Goal: Task Accomplishment & Management: Complete application form

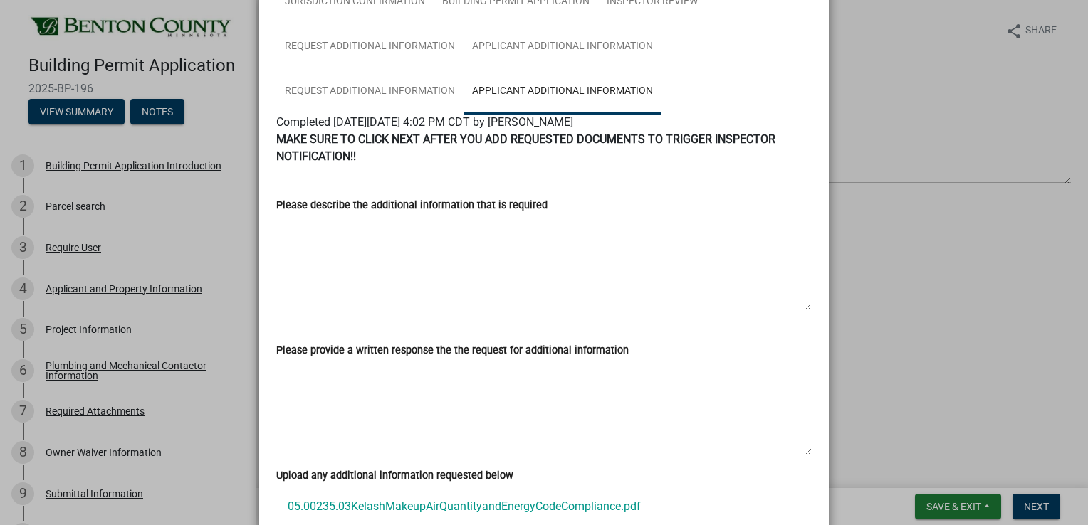
scroll to position [214, 0]
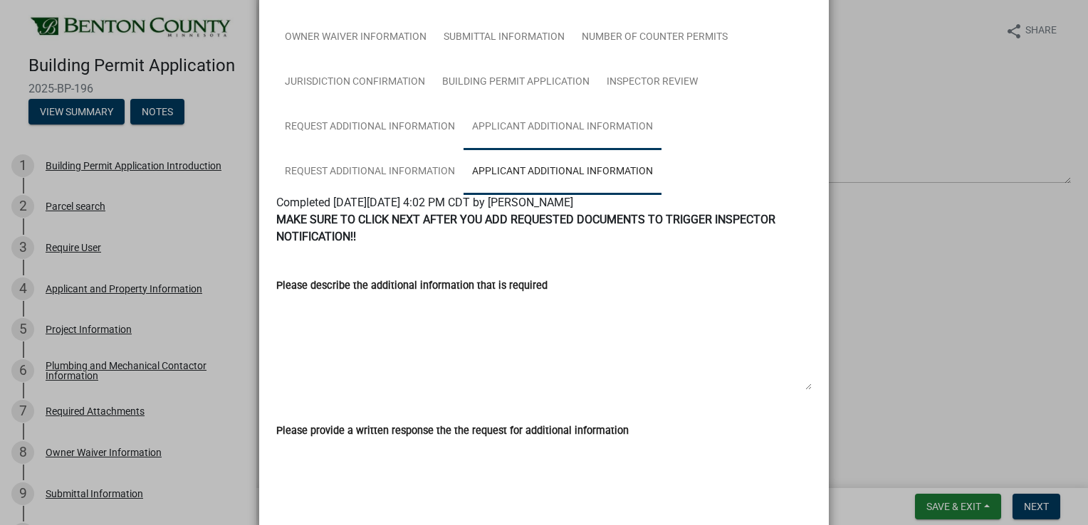
click at [499, 127] on link "Applicant Additional Information" at bounding box center [562, 128] width 198 height 46
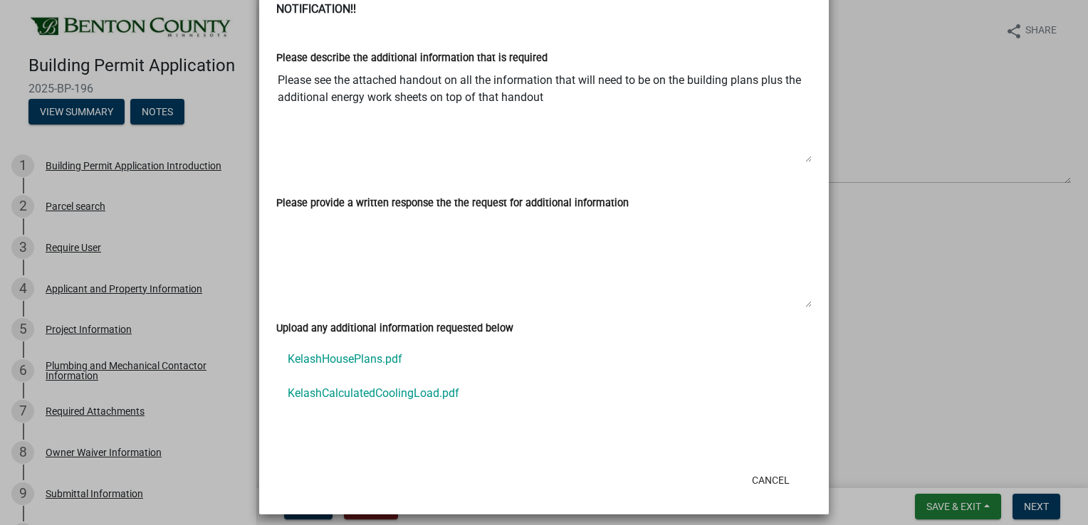
scroll to position [451, 0]
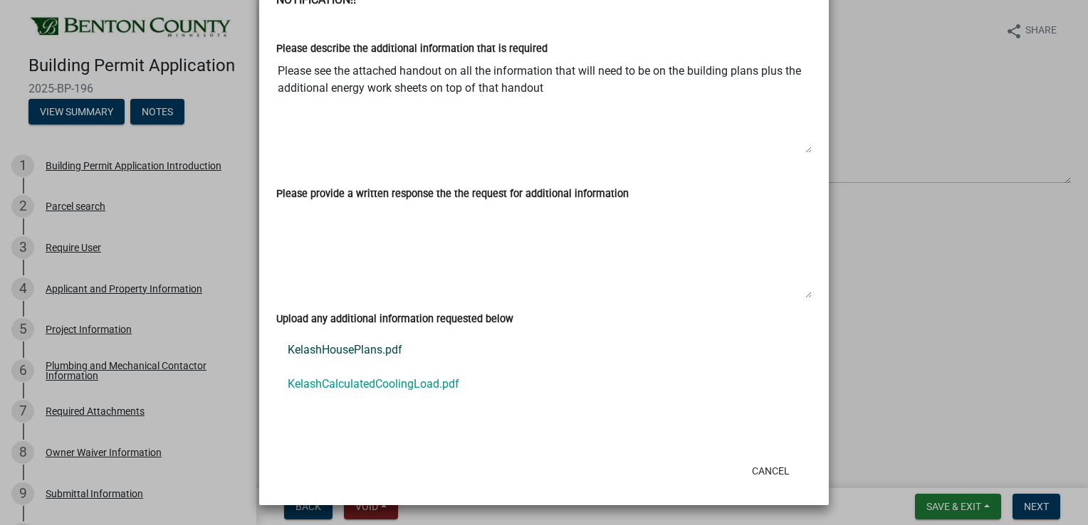
click at [369, 347] on link "KelashHousePlans.pdf" at bounding box center [543, 350] width 535 height 34
click at [78, 431] on ngb-modal-window "Summary × Printer Friendly Building Permit Application Introduction Parcel sear…" at bounding box center [544, 262] width 1088 height 525
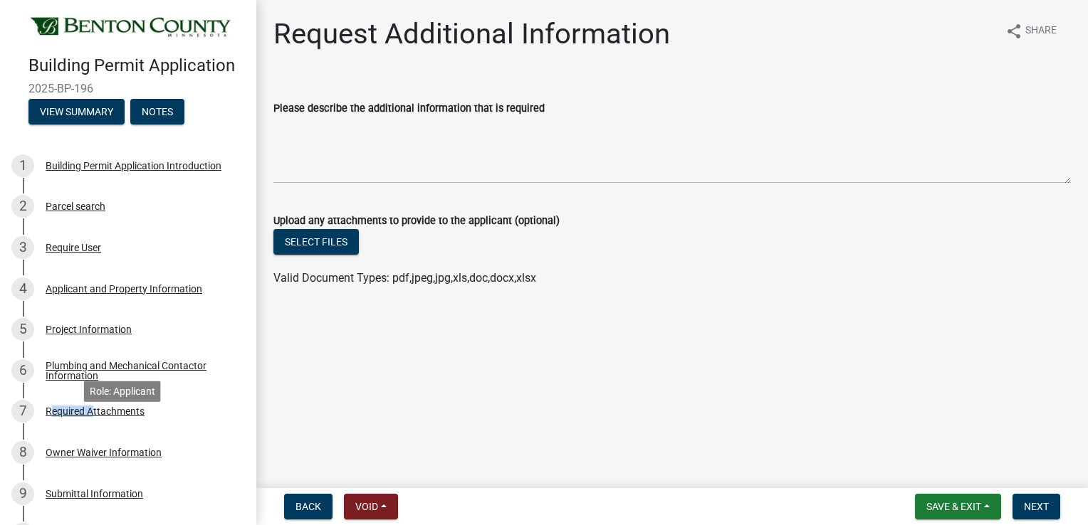
click at [78, 416] on div "Required Attachments" at bounding box center [95, 411] width 99 height 10
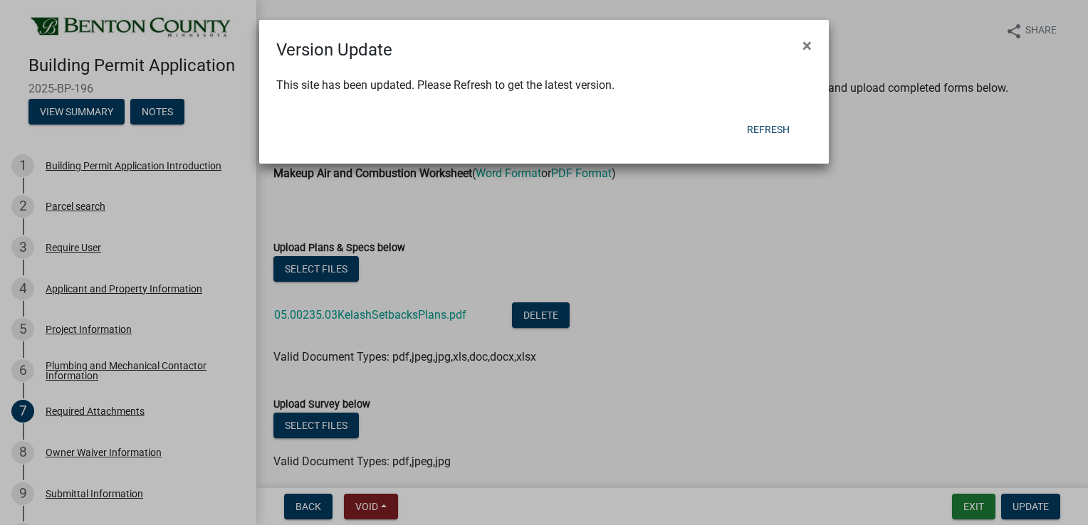
click at [432, 316] on ngb-modal-window "Version Update × This site has been updated. Please Refresh to get the latest v…" at bounding box center [544, 262] width 1088 height 525
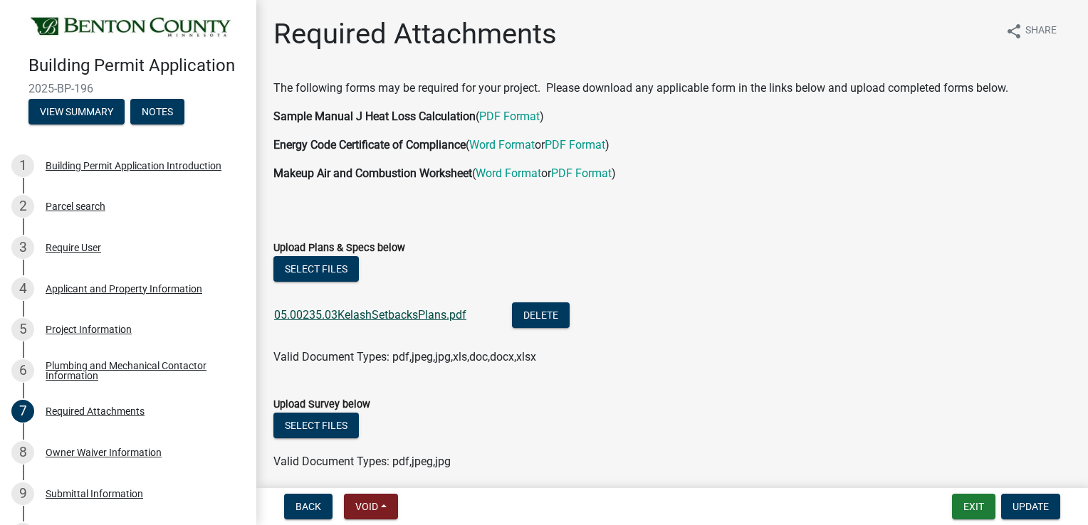
click at [432, 316] on link "05.00235.03KelashSetbacksPlans.pdf" at bounding box center [370, 315] width 192 height 14
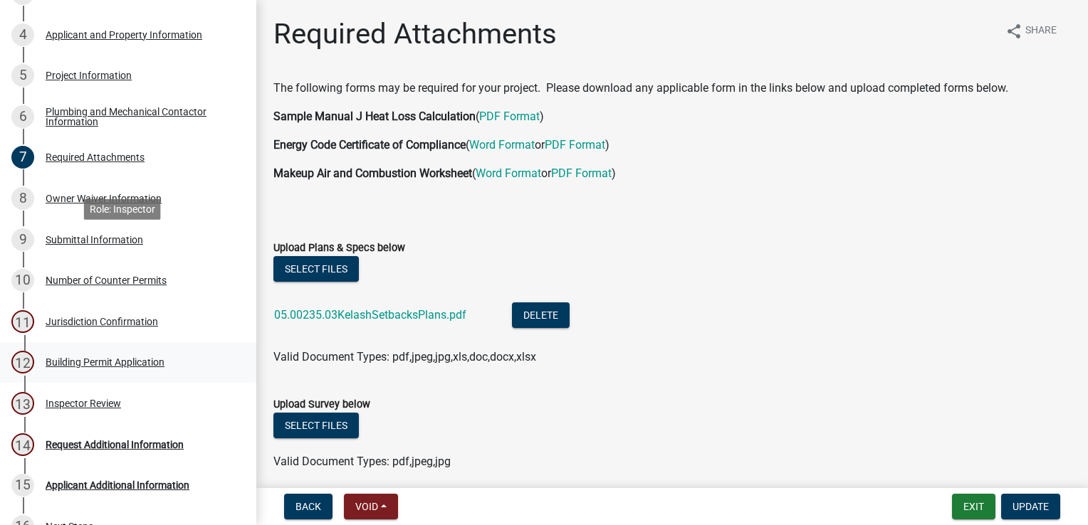
scroll to position [395, 0]
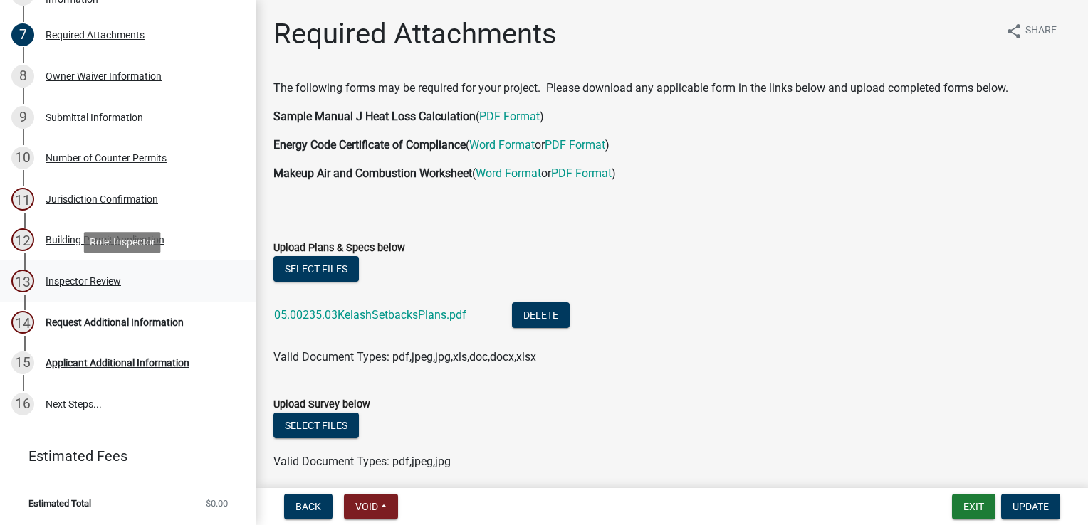
click at [83, 286] on div "Inspector Review" at bounding box center [83, 281] width 75 height 10
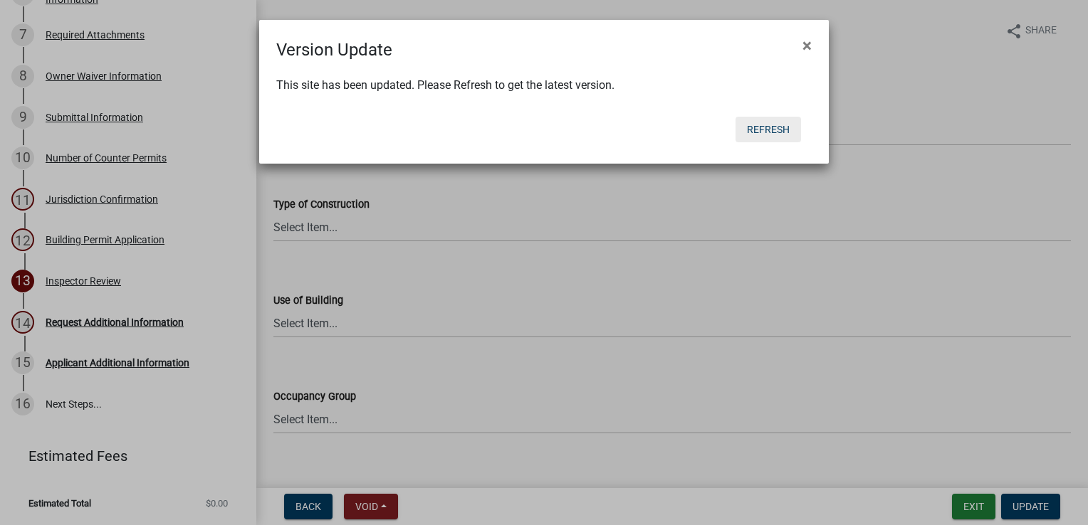
click at [772, 132] on button "Refresh" at bounding box center [767, 130] width 65 height 26
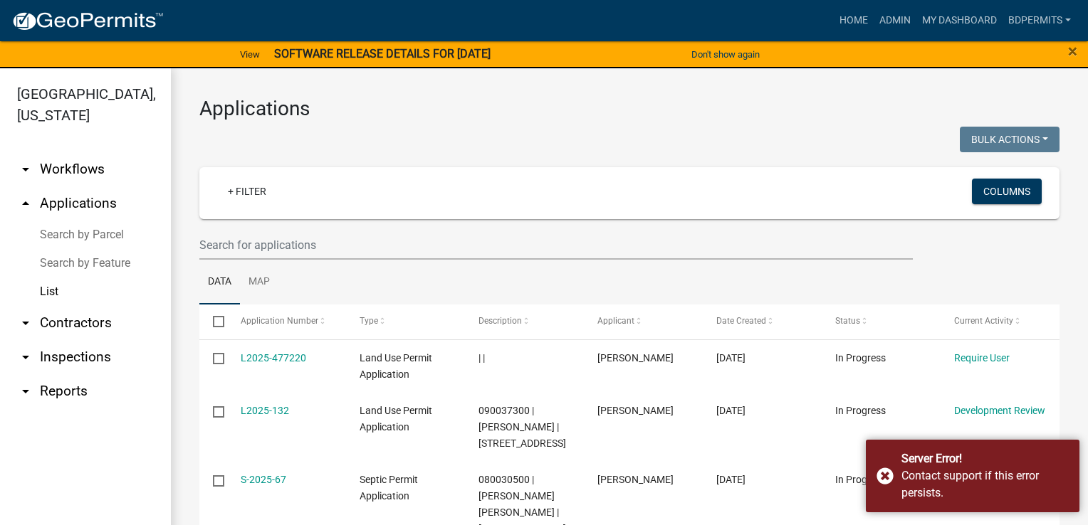
select select "3: 100"
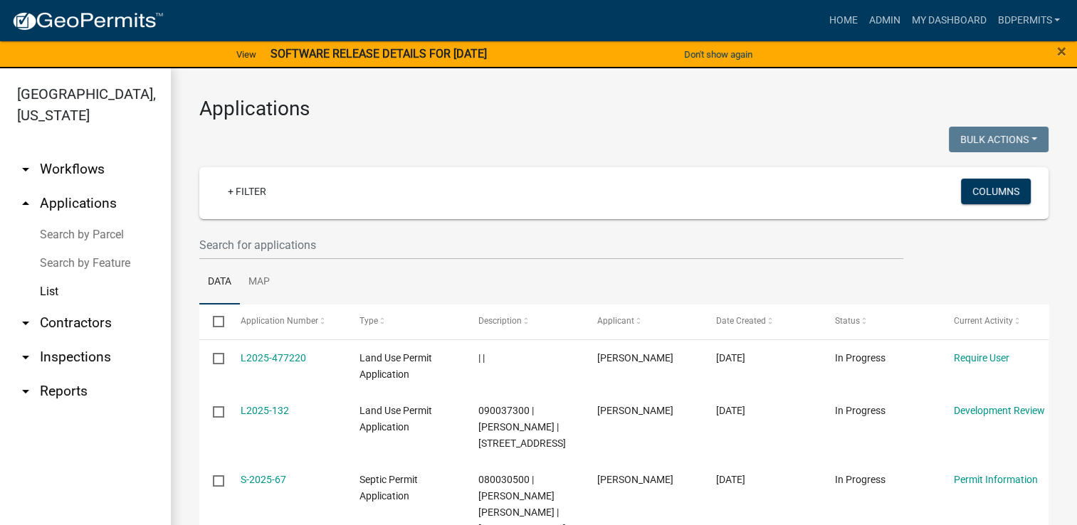
click at [299, 214] on div "+ Filter Columns" at bounding box center [624, 193] width 836 height 52
click at [264, 245] on input "text" at bounding box center [551, 245] width 704 height 29
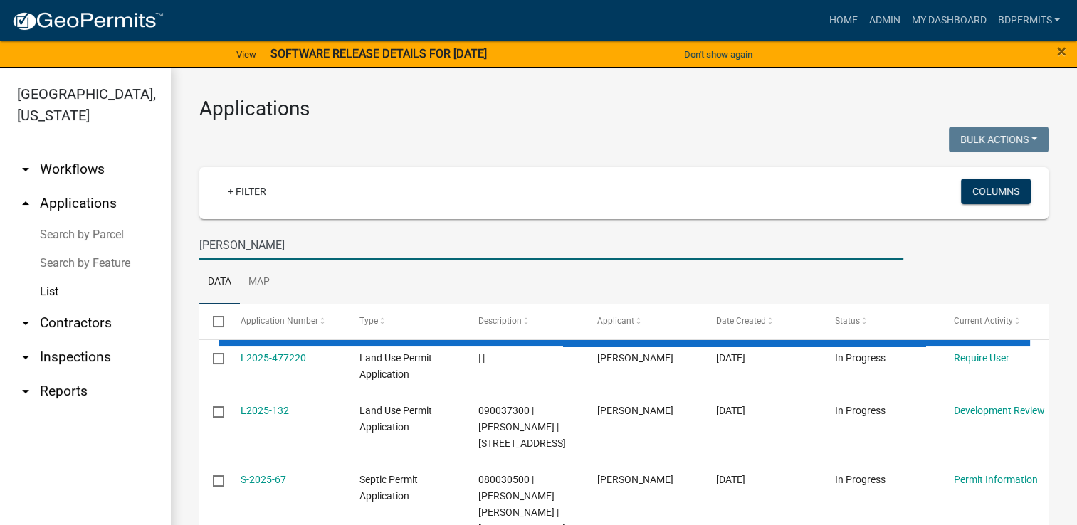
type input "bruemmer"
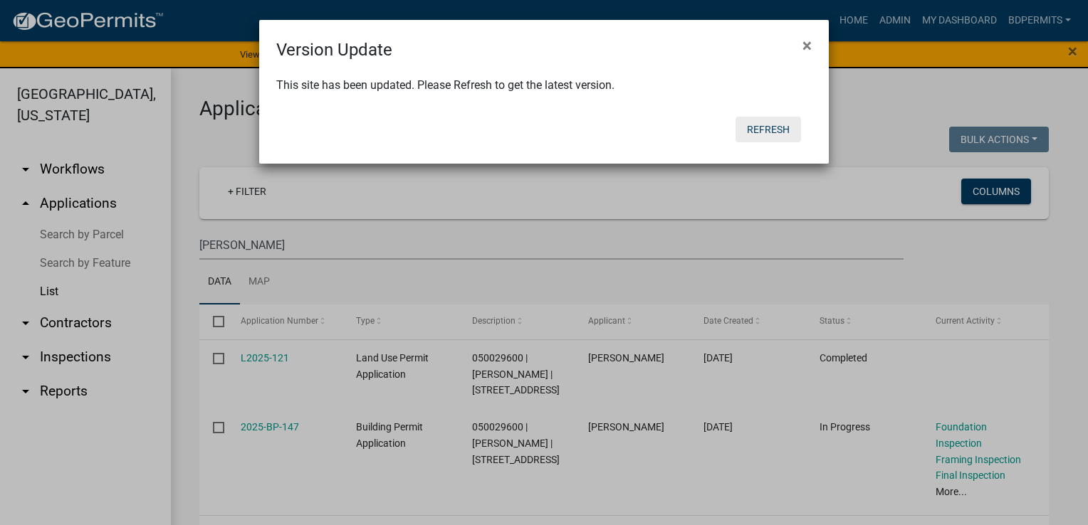
click at [767, 124] on button "Refresh" at bounding box center [767, 130] width 65 height 26
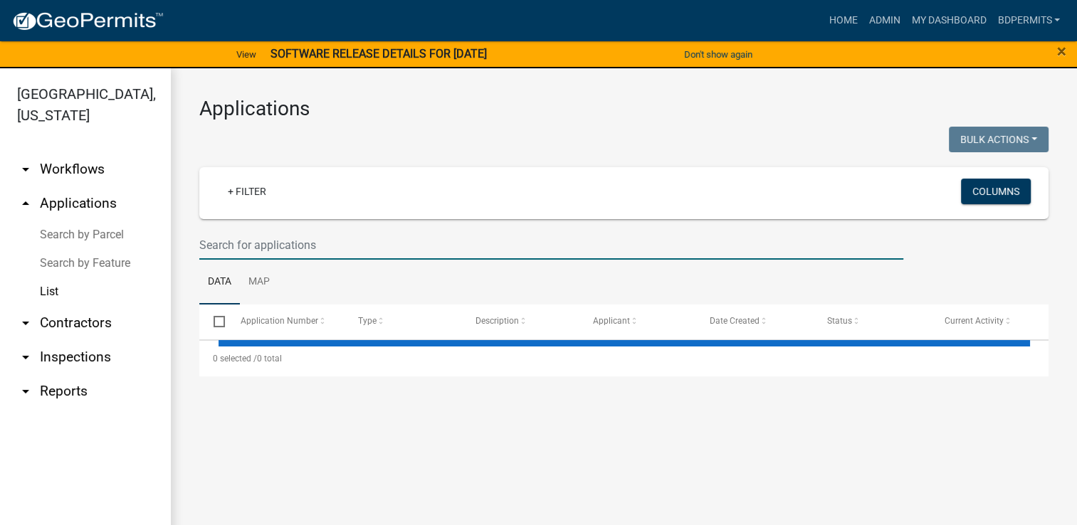
click at [293, 238] on input "text" at bounding box center [551, 245] width 704 height 29
select select "3: 100"
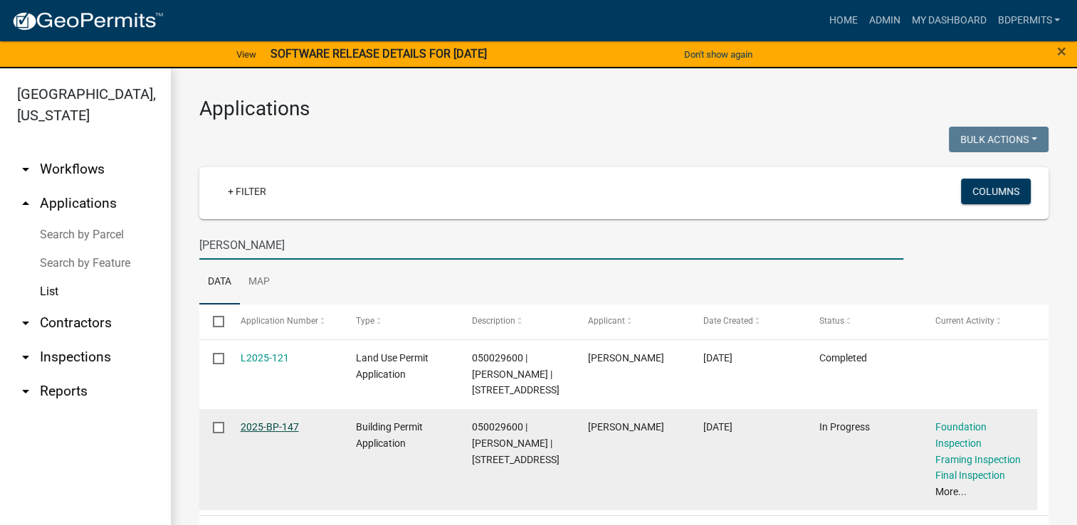
type input "bruemmer"
click at [260, 433] on link "2025-BP-147" at bounding box center [270, 426] width 58 height 11
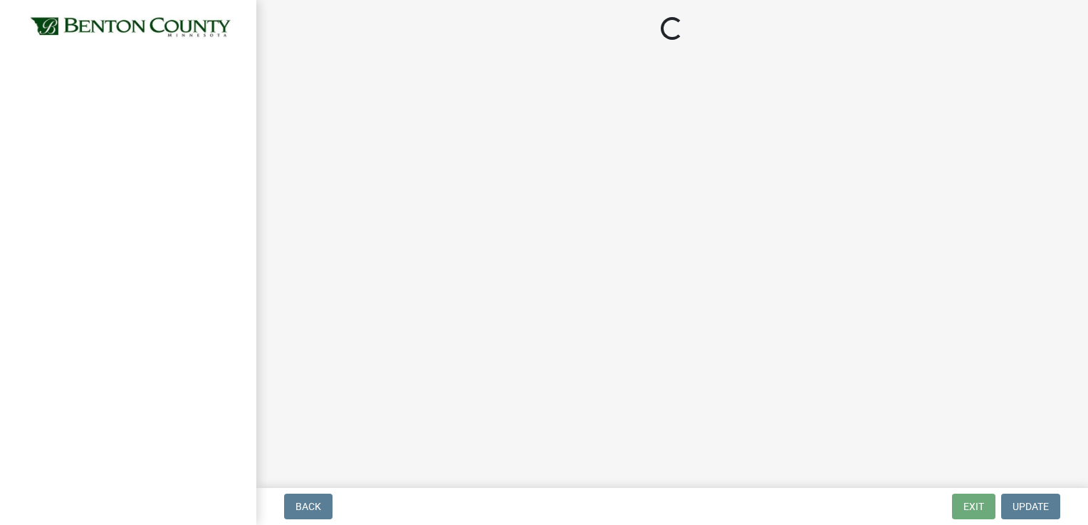
select select "17bfa135-5610-45df-8ce7-87530b7d86d4"
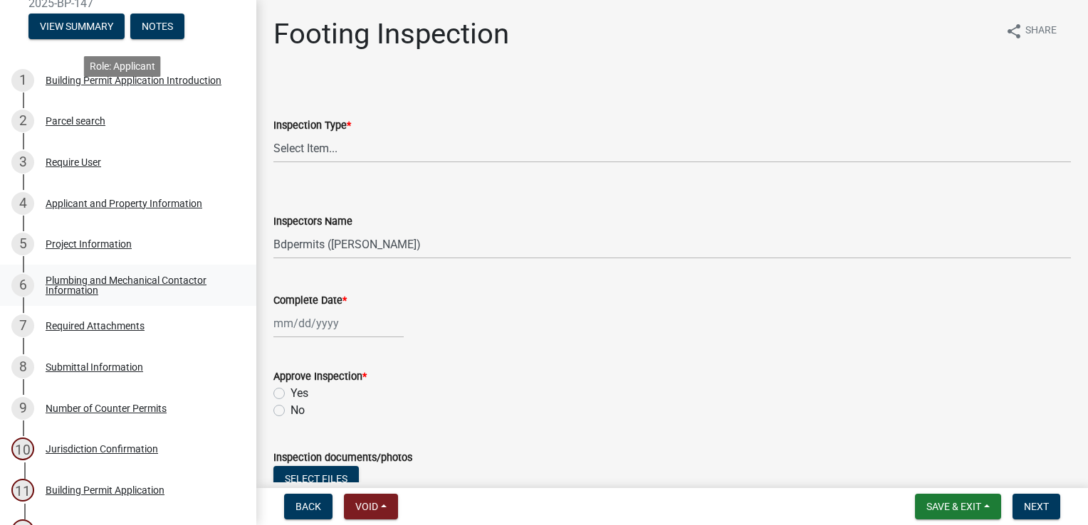
scroll to position [285, 0]
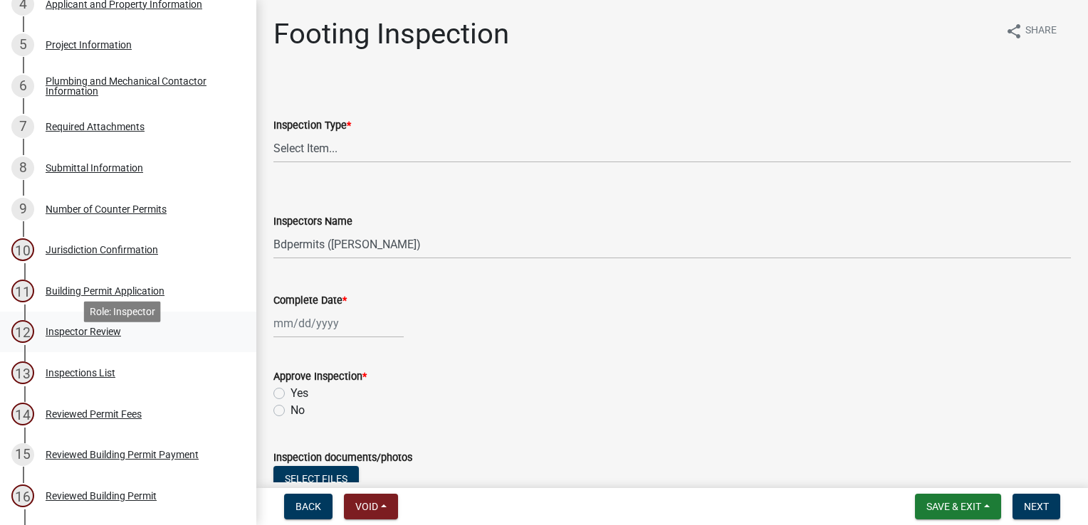
click at [91, 337] on div "Inspector Review" at bounding box center [83, 332] width 75 height 10
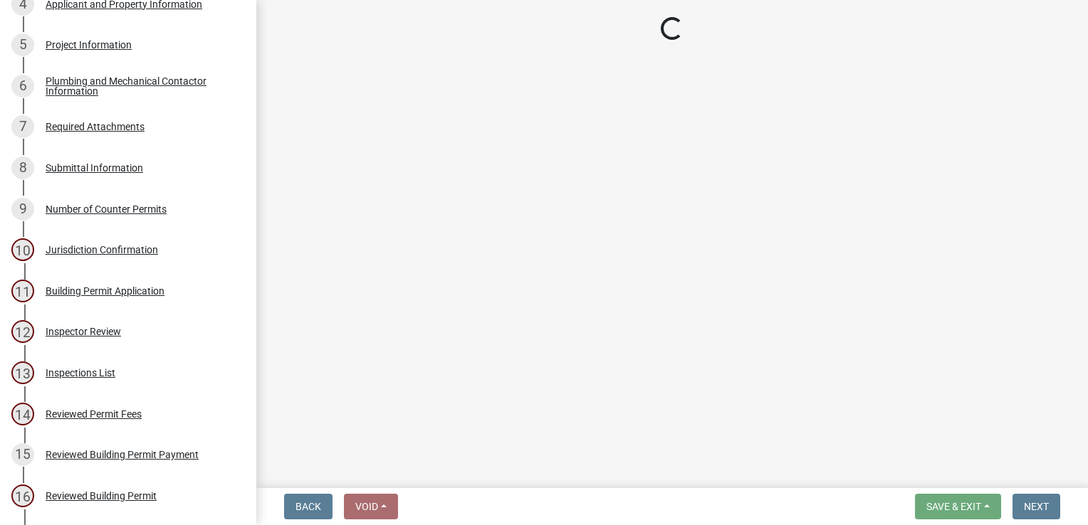
select select "94a12757-2a59-4079-8756-dca9431867ef"
select select "6dc0760e-8c08-4580-9fe9-6a7ebc6918b6"
select select "0198996b-7c5b-4e1d-9fce-5545e98e8655"
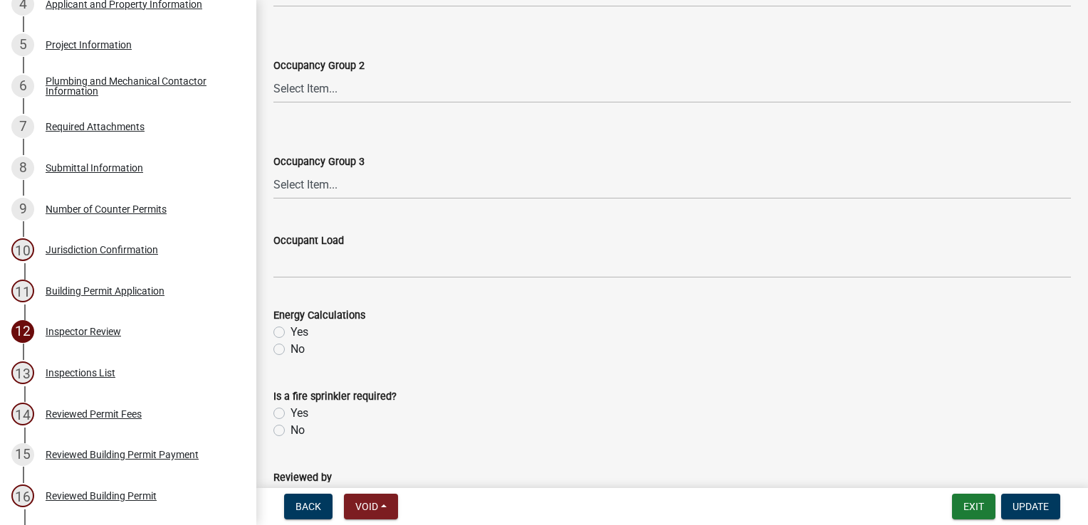
scroll to position [766, 0]
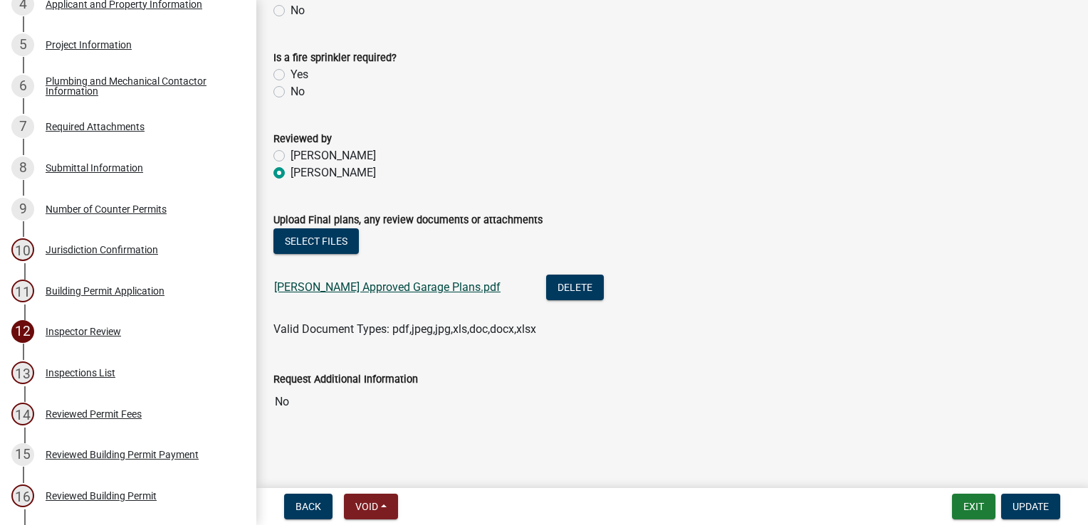
click at [410, 285] on link "Bruemmer Approved Garage Plans.pdf" at bounding box center [387, 287] width 226 height 14
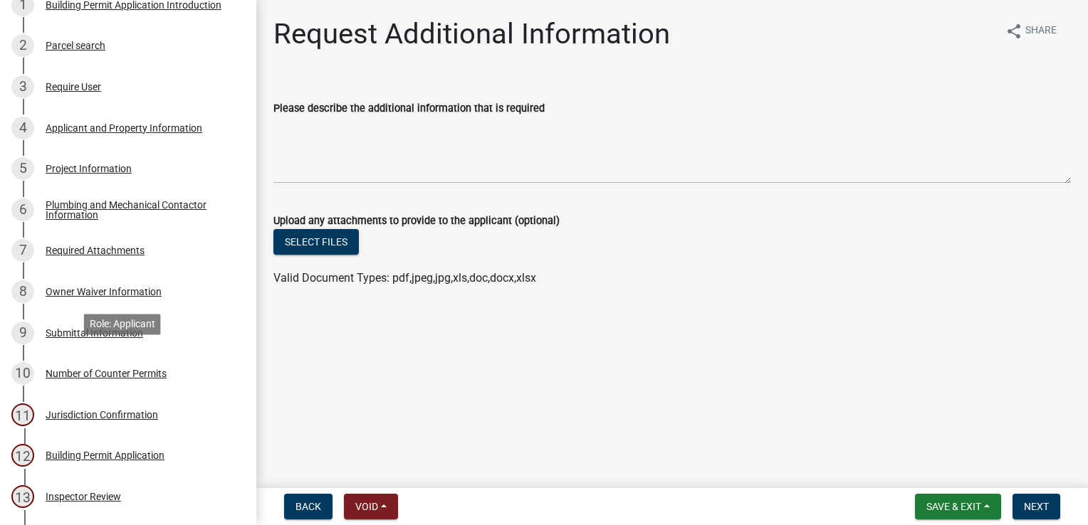
scroll to position [395, 0]
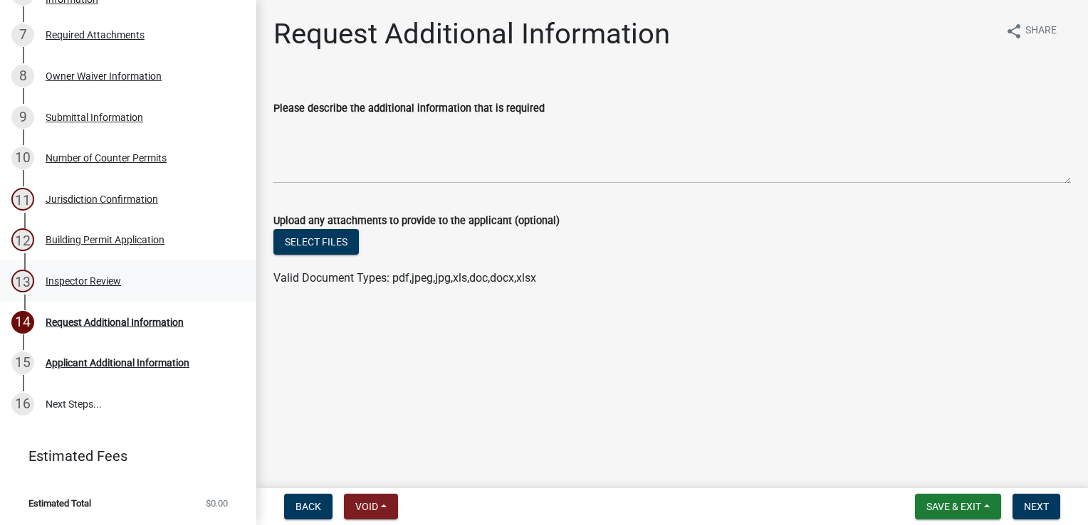
click at [103, 285] on div "Inspector Review" at bounding box center [83, 281] width 75 height 10
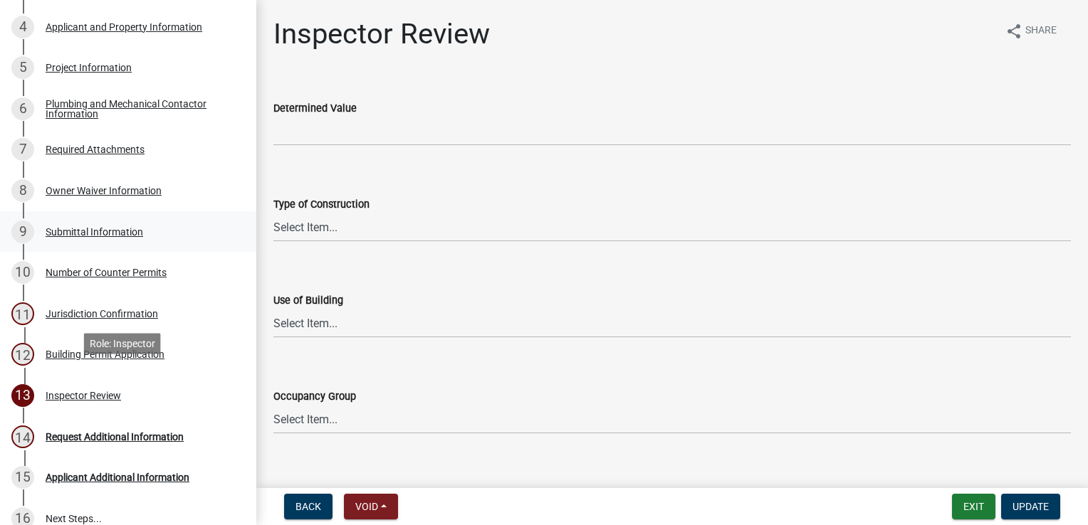
scroll to position [253, 0]
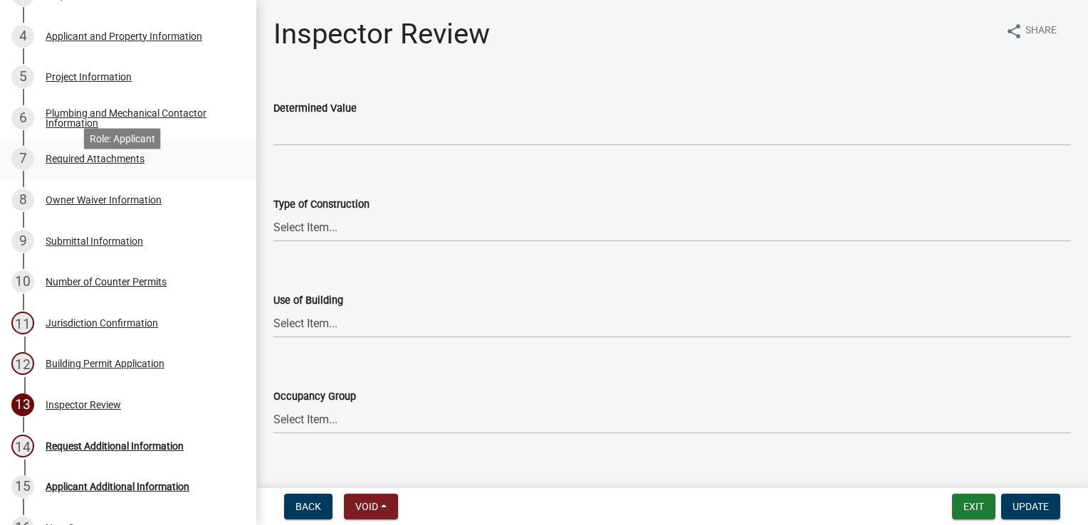
click at [103, 164] on div "Required Attachments" at bounding box center [95, 159] width 99 height 10
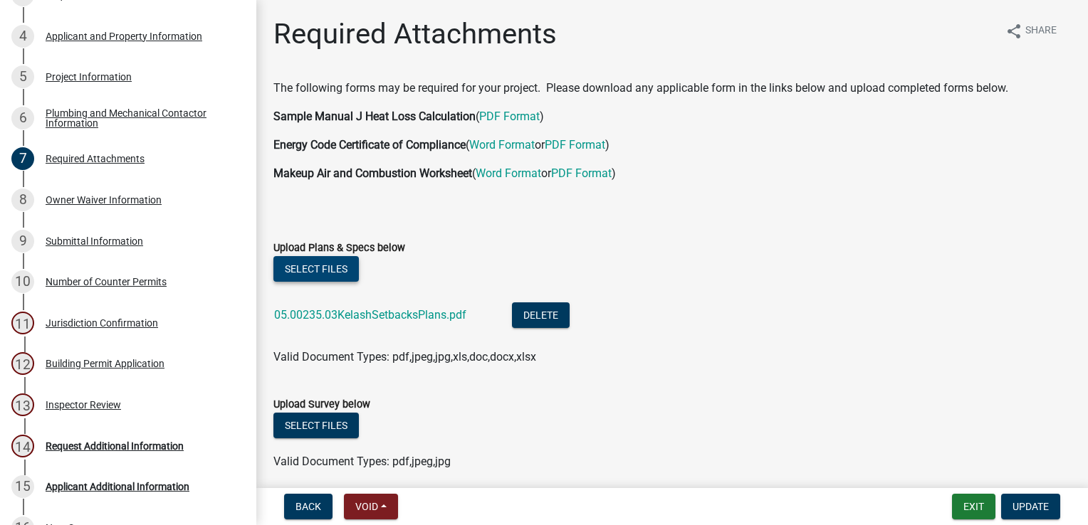
click at [305, 271] on button "Select files" at bounding box center [315, 269] width 85 height 26
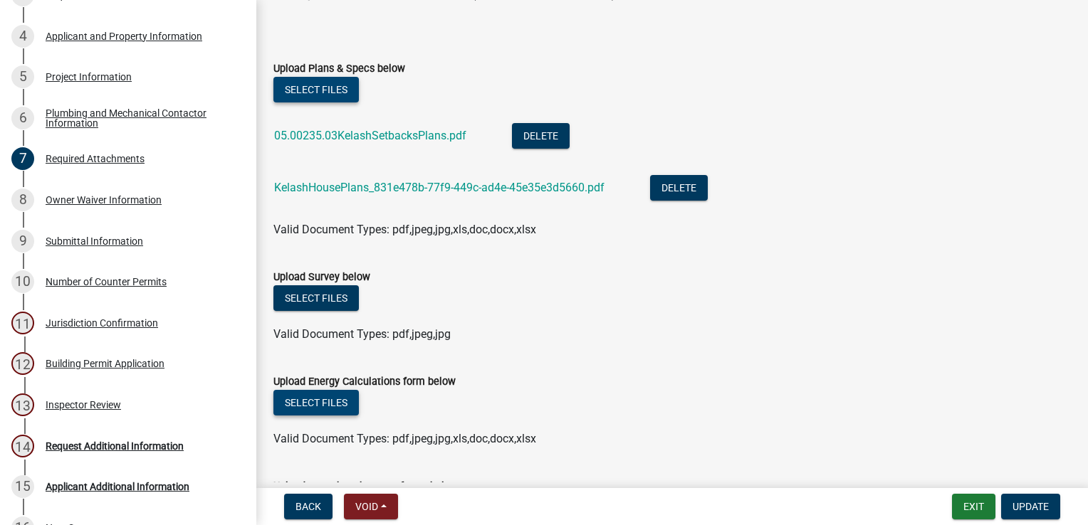
scroll to position [214, 0]
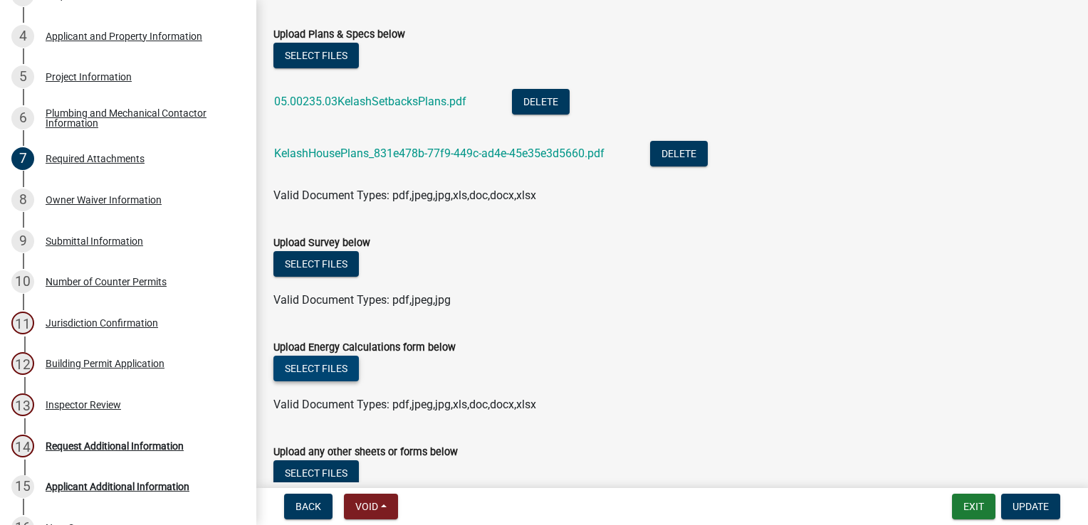
click at [313, 367] on button "Select files" at bounding box center [315, 369] width 85 height 26
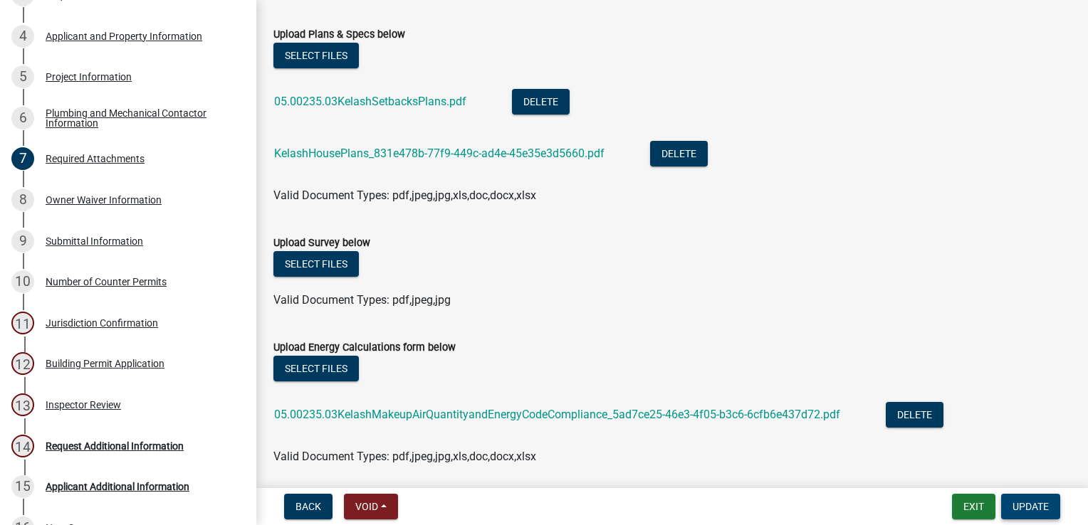
click at [1025, 511] on span "Update" at bounding box center [1030, 506] width 36 height 11
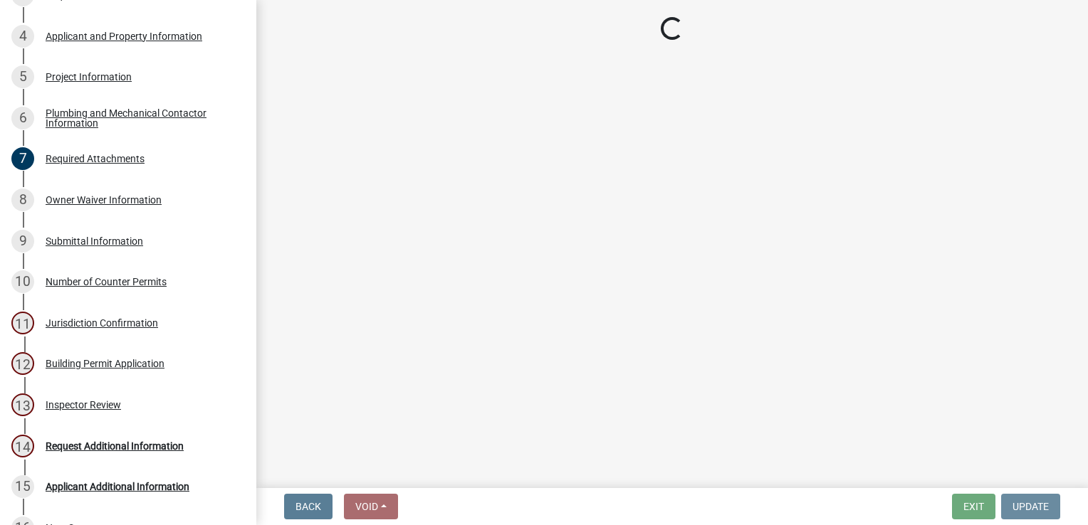
scroll to position [0, 0]
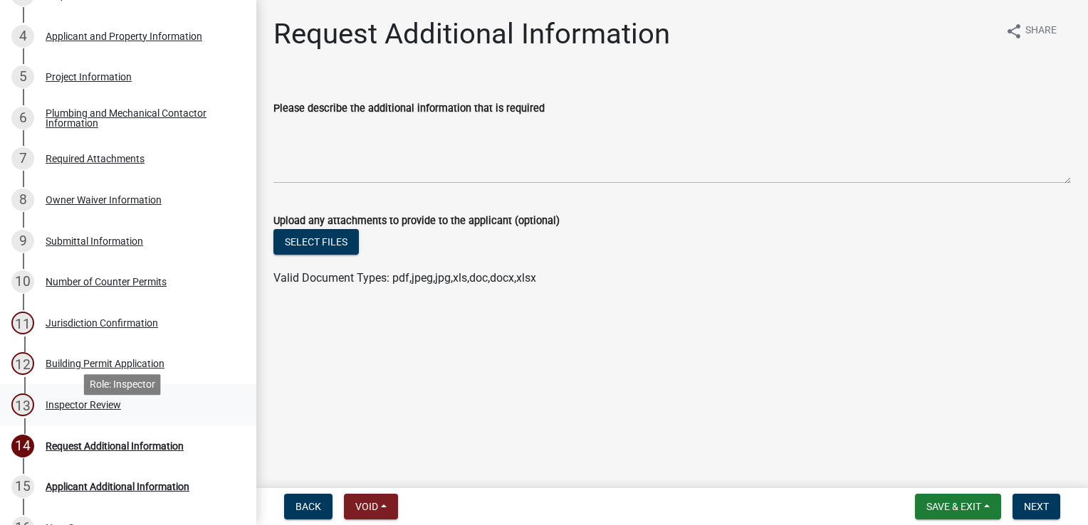
click at [78, 410] on div "Inspector Review" at bounding box center [83, 405] width 75 height 10
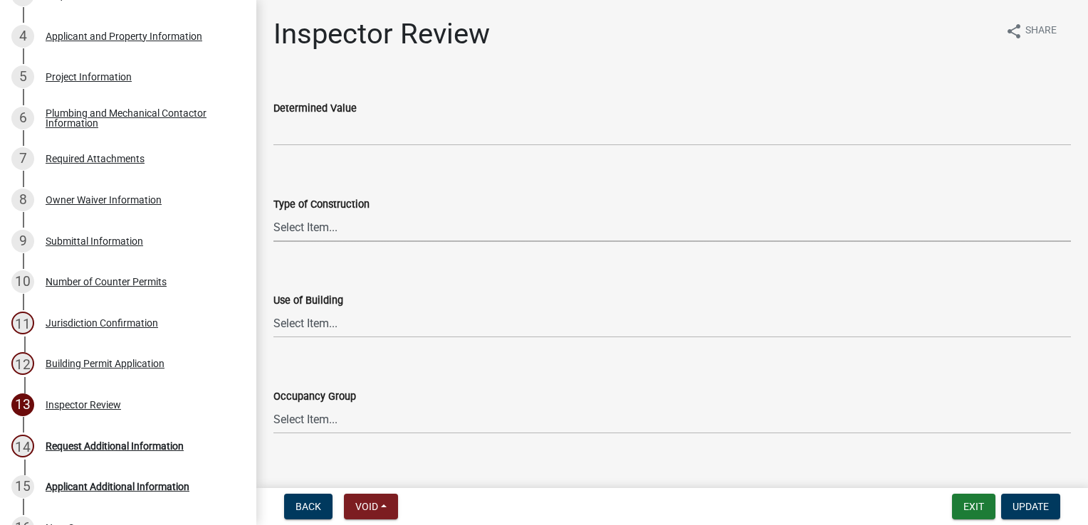
click at [313, 219] on select "Select Item... I-A [PERSON_NAME]-A II-B III-A III-B IV V-A V-B" at bounding box center [671, 227] width 797 height 29
click at [273, 213] on select "Select Item... I-A [PERSON_NAME]-A II-B III-A III-B IV V-A V-B" at bounding box center [671, 227] width 797 height 29
select select "94a12757-2a59-4079-8756-dca9431867ef"
click at [313, 330] on select "Select Item... IBC IRC" at bounding box center [671, 323] width 797 height 29
click at [273, 309] on select "Select Item... IBC IRC" at bounding box center [671, 323] width 797 height 29
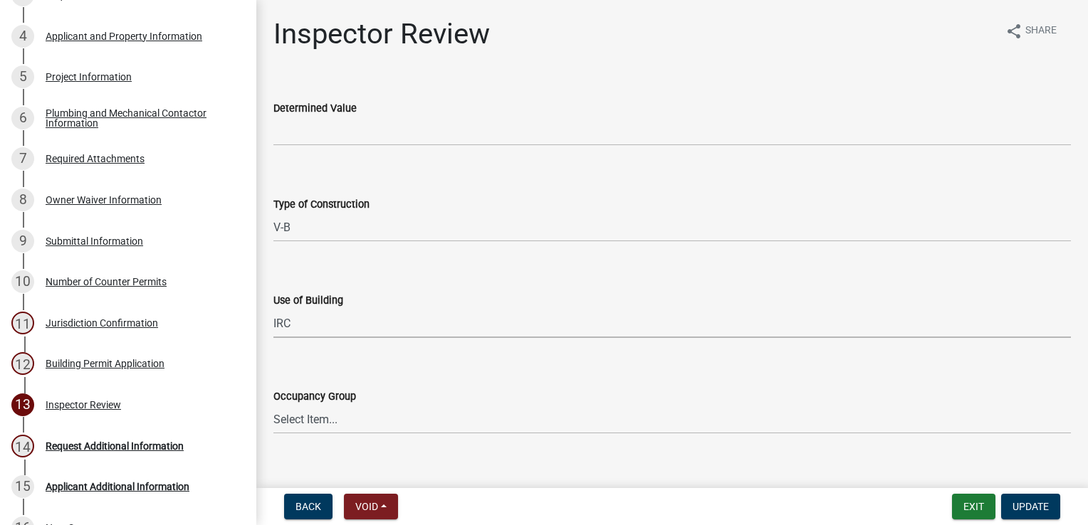
select select "6dc0760e-8c08-4580-9fe9-6a7ebc6918b6"
click at [313, 420] on select "Select Item... IRC 1 IRC 2 IRC 3 IRC 4 A-1 A-2 A-3 A-4 B F-1 F-2 H-1 H-2 H-3 H-…" at bounding box center [671, 419] width 797 height 29
click at [273, 405] on select "Select Item... IRC 1 IRC 2 IRC 3 IRC 4 A-1 A-2 A-3 A-4 B F-1 F-2 H-1 H-2 H-3 H-…" at bounding box center [671, 419] width 797 height 29
select select "523529d2-5cc6-44b9-b072-47143663a054"
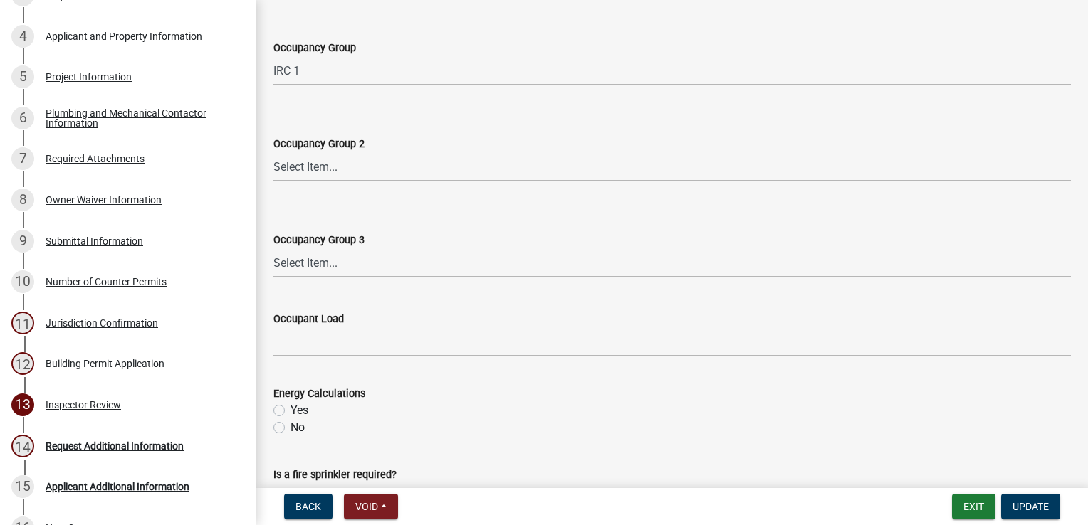
scroll to position [356, 0]
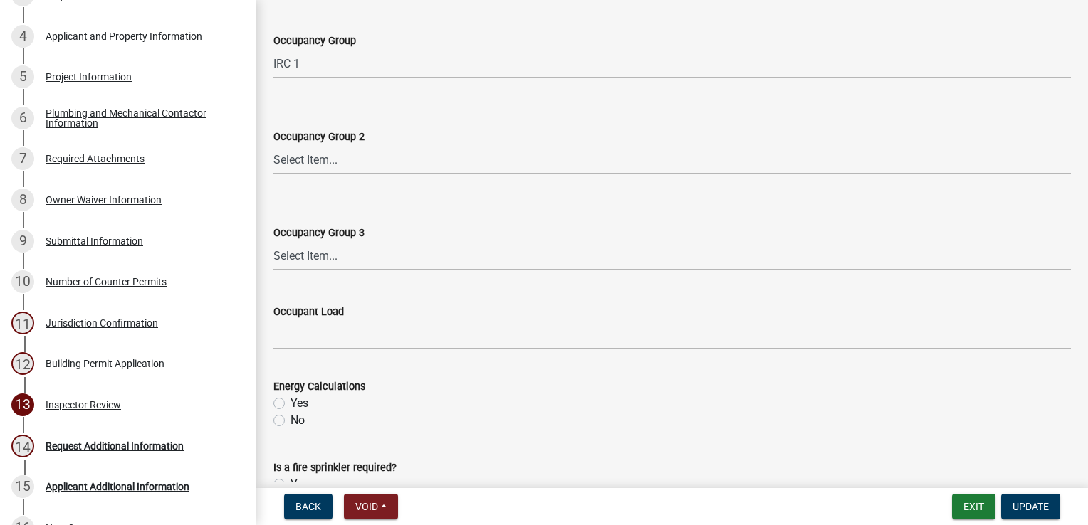
click at [320, 137] on label "Occupancy Group 2" at bounding box center [318, 137] width 91 height 10
click at [320, 145] on select "Select Item... N/A IRC 1 IRC 2 IRC 3 IRC 4 A-1 A-2 A-3 A-4 B F-1 F-2 H-1 H-2 H-…" at bounding box center [671, 159] width 797 height 29
click at [317, 161] on select "Select Item... N/A IRC 1 IRC 2 IRC 3 IRC 4 A-1 A-2 A-3 A-4 B F-1 F-2 H-1 H-2 H-…" at bounding box center [671, 159] width 797 height 29
click at [273, 145] on select "Select Item... N/A IRC 1 IRC 2 IRC 3 IRC 4 A-1 A-2 A-3 A-4 B F-1 F-2 H-1 H-2 H-…" at bounding box center [671, 159] width 797 height 29
select select "0198996b-7c5b-4e1d-9fce-5545e98e8655"
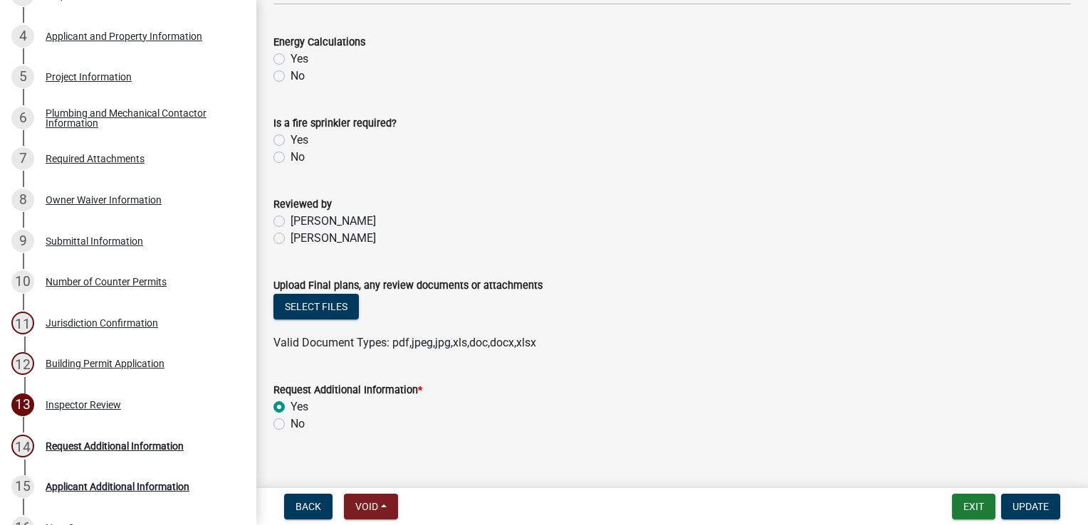
scroll to position [712, 0]
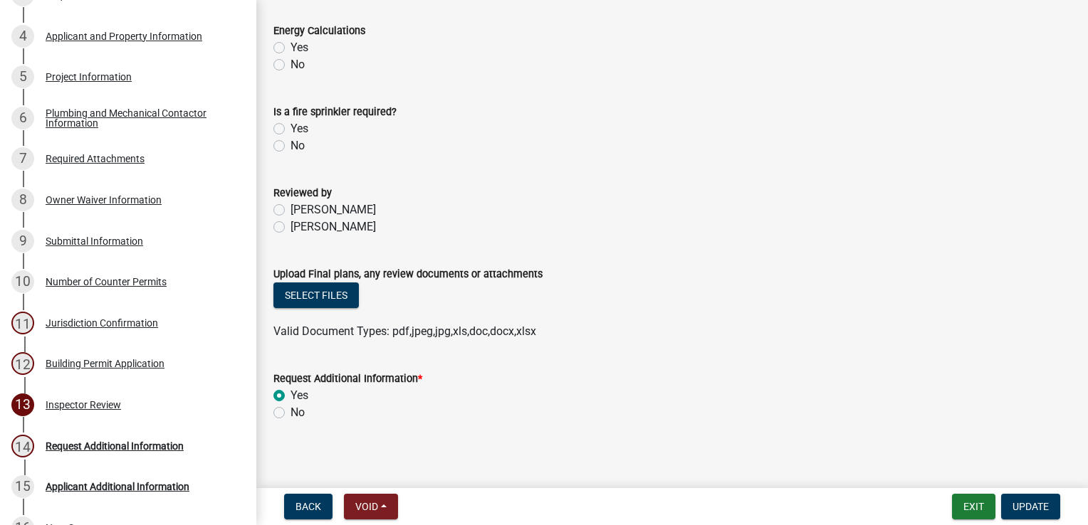
click at [290, 45] on label "Yes" at bounding box center [299, 47] width 18 height 17
click at [290, 45] on input "Yes" at bounding box center [294, 43] width 9 height 9
radio input "true"
click at [290, 147] on label "No" at bounding box center [297, 145] width 14 height 17
click at [290, 147] on input "No" at bounding box center [294, 141] width 9 height 9
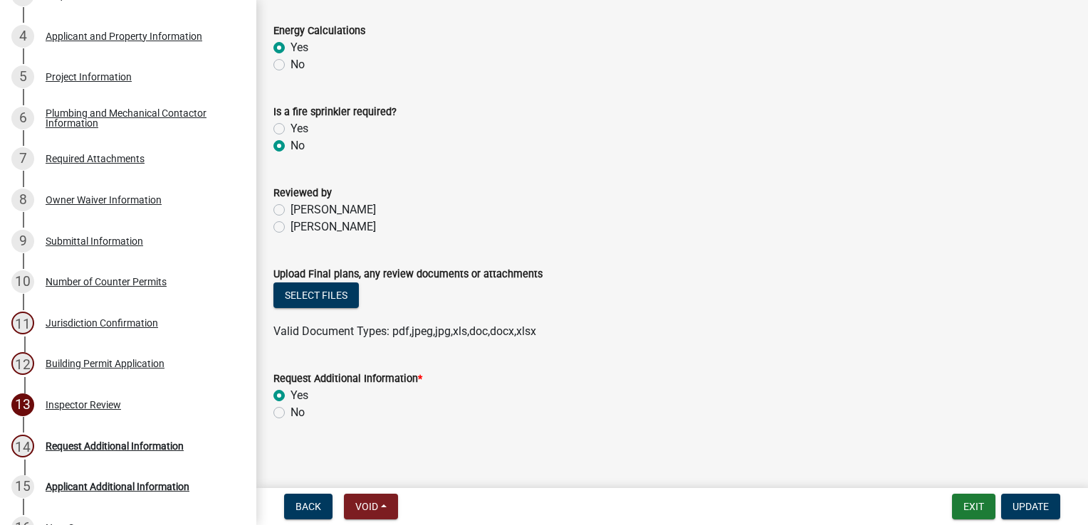
radio input "true"
click at [290, 226] on label "[PERSON_NAME]" at bounding box center [332, 227] width 85 height 17
click at [290, 226] on input "[PERSON_NAME]" at bounding box center [294, 223] width 9 height 9
radio input "true"
click at [330, 303] on button "Select files" at bounding box center [315, 296] width 85 height 26
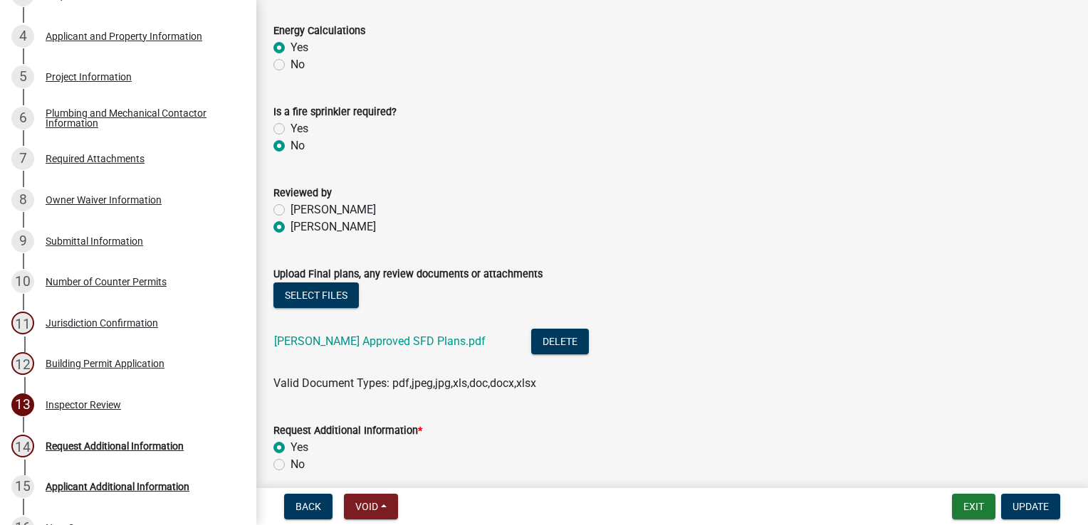
drag, startPoint x: 280, startPoint y: 466, endPoint x: 296, endPoint y: 461, distance: 17.3
click at [290, 466] on label "No" at bounding box center [297, 464] width 14 height 17
click at [290, 466] on input "No" at bounding box center [294, 460] width 9 height 9
radio input "true"
click at [1019, 505] on span "Update" at bounding box center [1030, 506] width 36 height 11
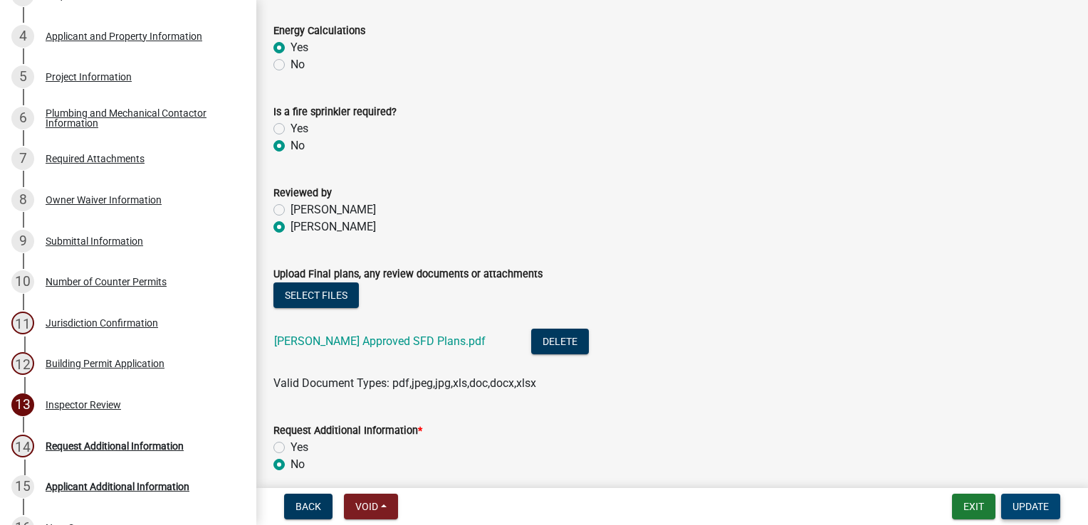
scroll to position [0, 0]
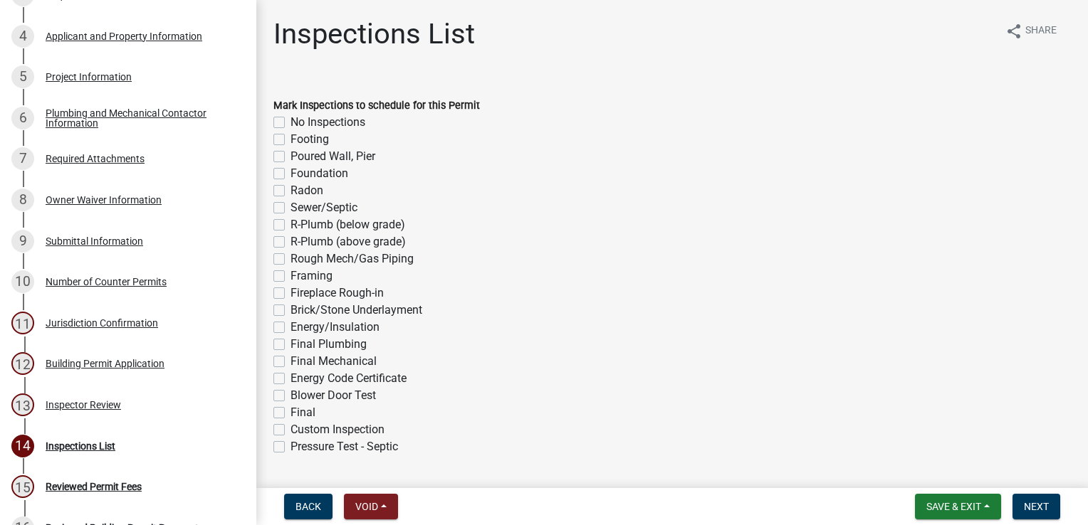
click at [290, 138] on label "Footing" at bounding box center [309, 139] width 38 height 17
click at [290, 138] on input "Footing" at bounding box center [294, 135] width 9 height 9
checkbox input "true"
checkbox input "false"
checkbox input "true"
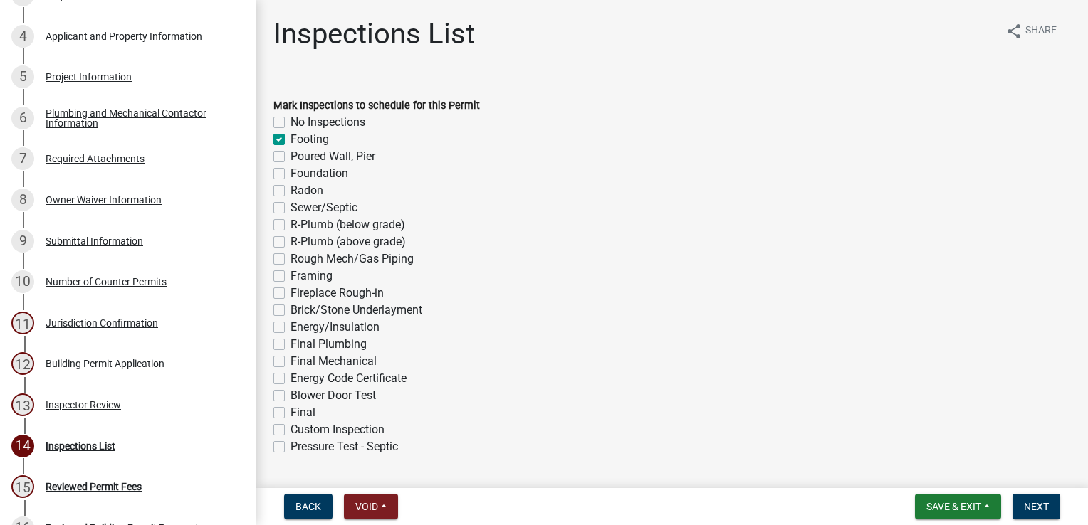
checkbox input "false"
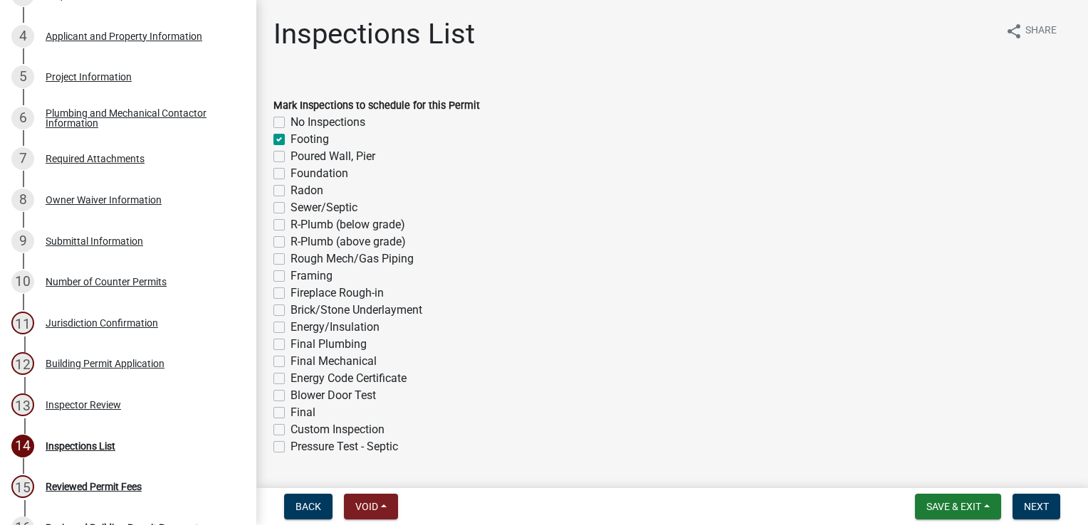
checkbox input "false"
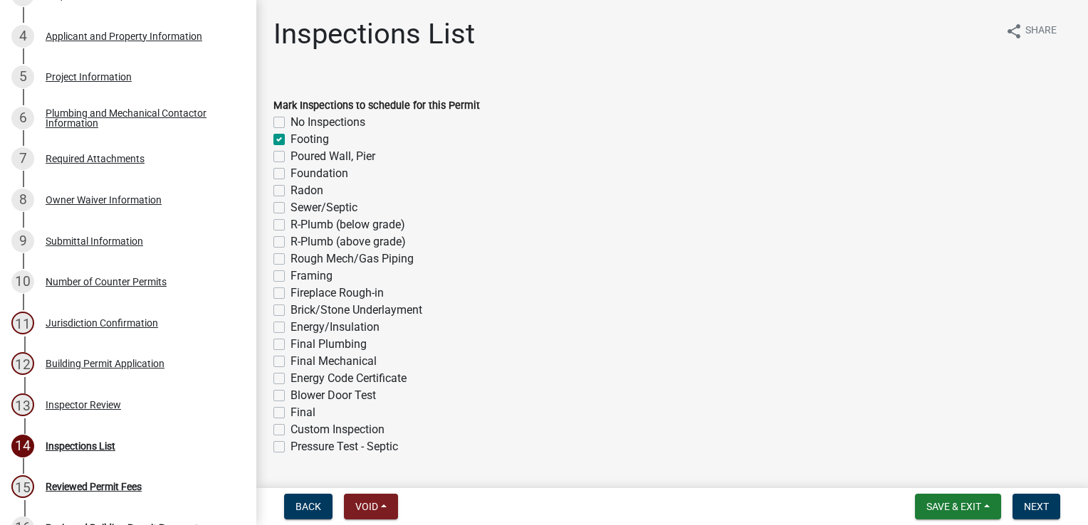
checkbox input "false"
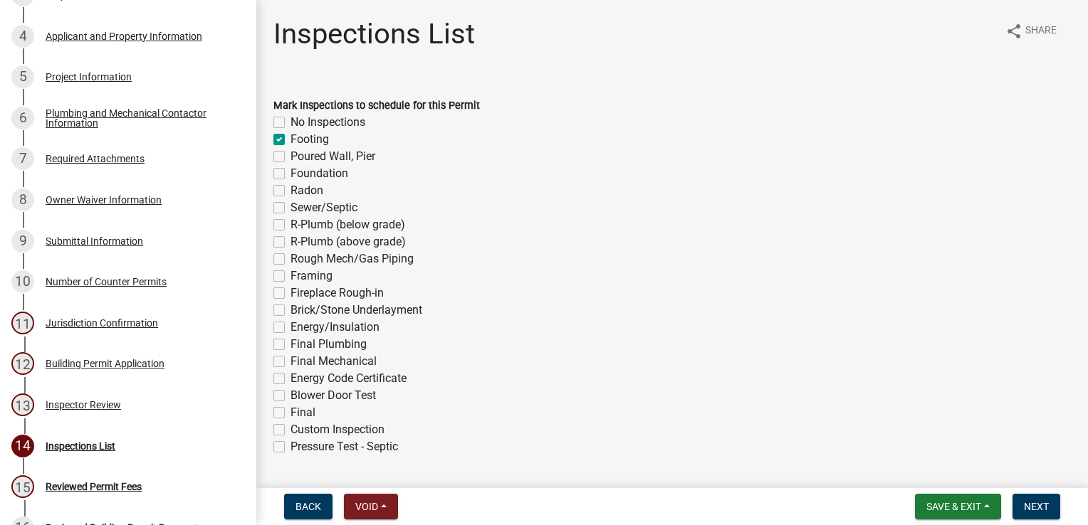
checkbox input "false"
click at [290, 172] on label "Foundation" at bounding box center [319, 173] width 58 height 17
click at [290, 172] on input "Foundation" at bounding box center [294, 169] width 9 height 9
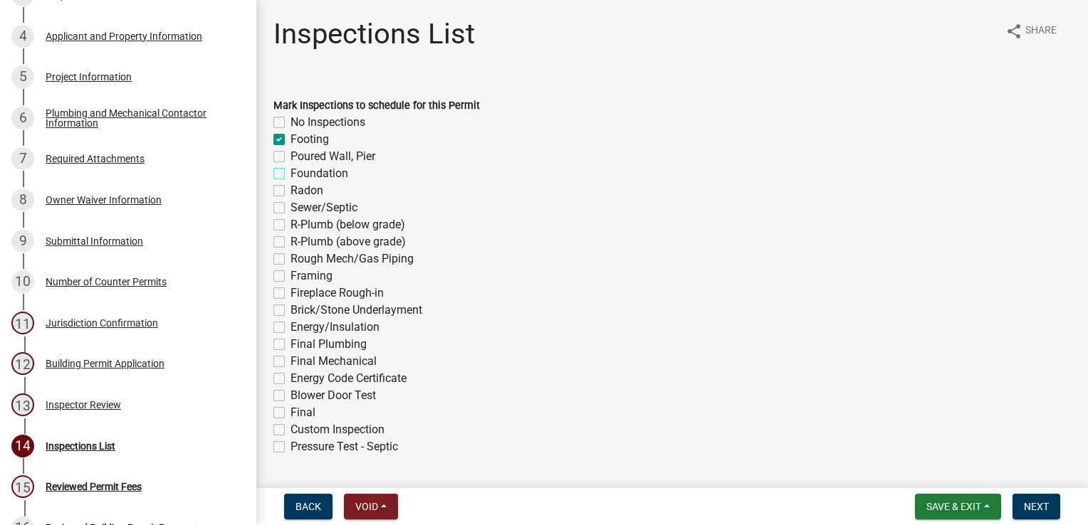
checkbox input "true"
checkbox input "false"
checkbox input "true"
checkbox input "false"
checkbox input "true"
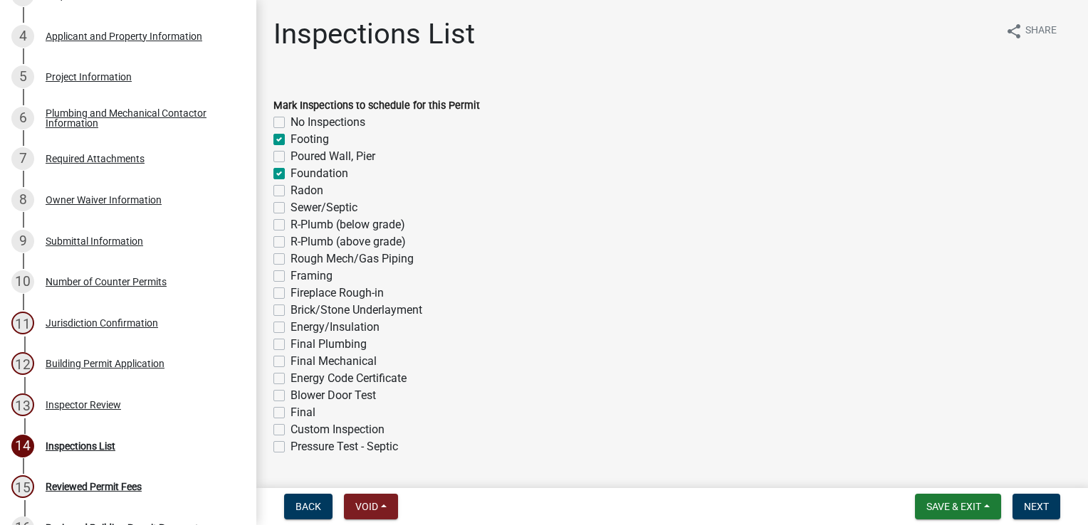
checkbox input "false"
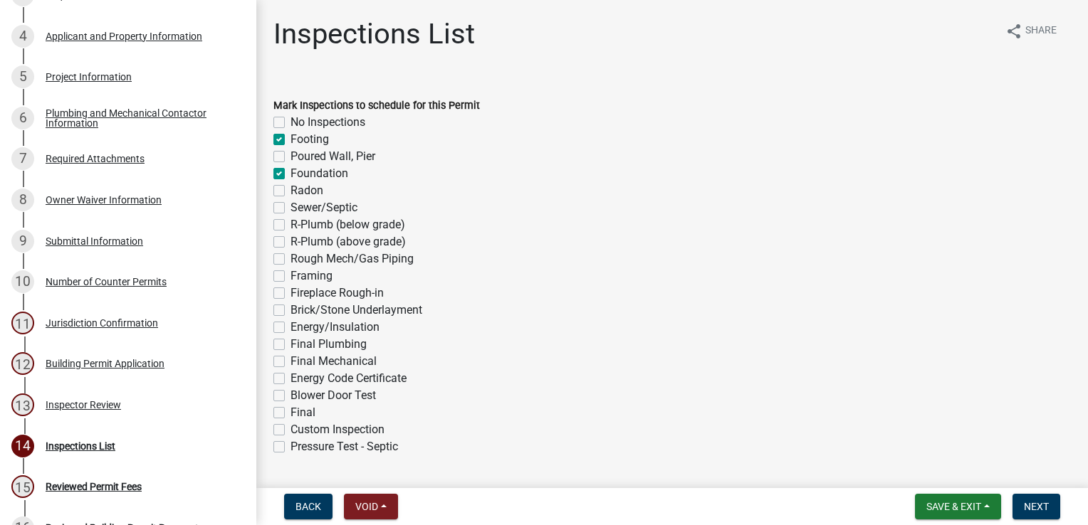
checkbox input "false"
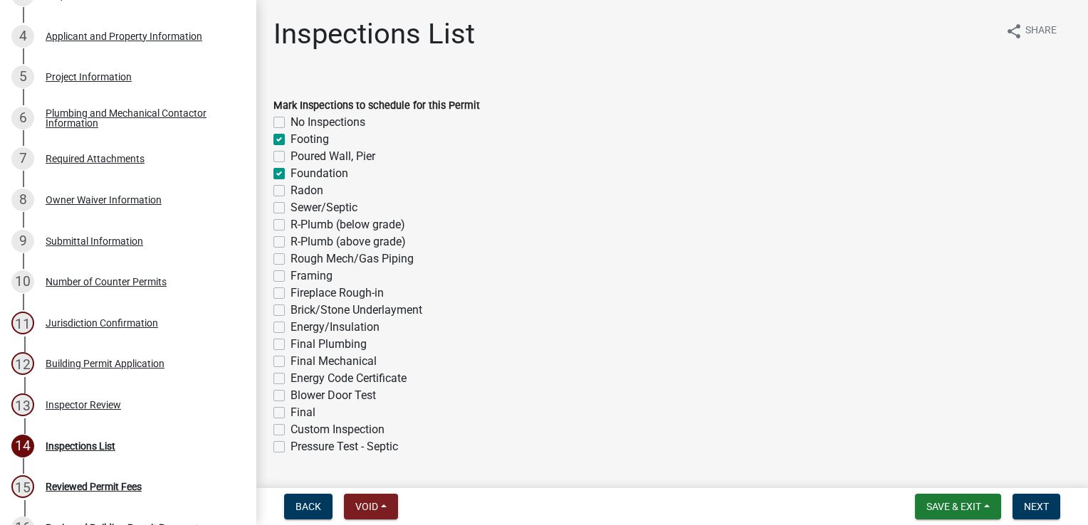
checkbox input "false"
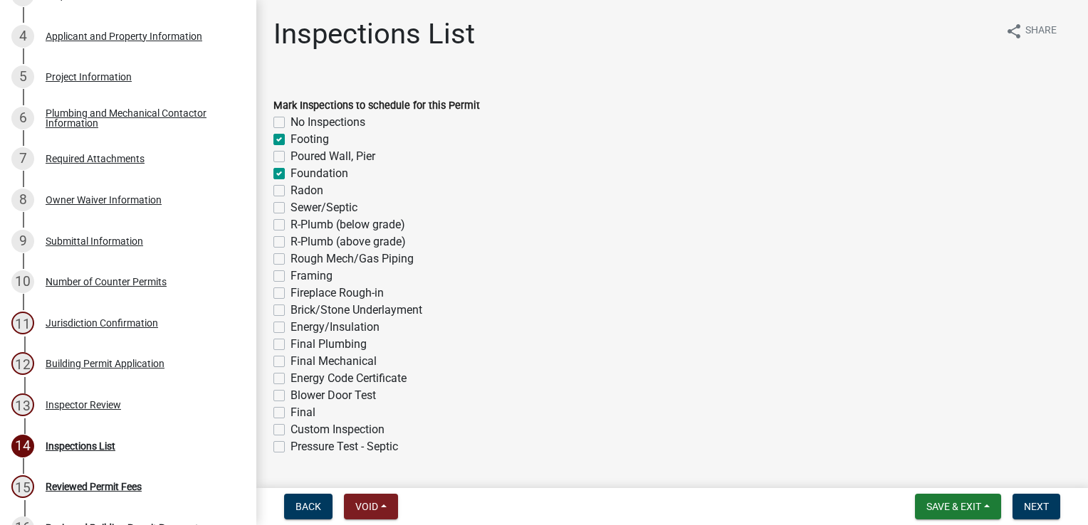
checkbox input "false"
click at [290, 189] on label "Radon" at bounding box center [306, 190] width 33 height 17
click at [290, 189] on input "Radon" at bounding box center [294, 186] width 9 height 9
checkbox input "true"
checkbox input "false"
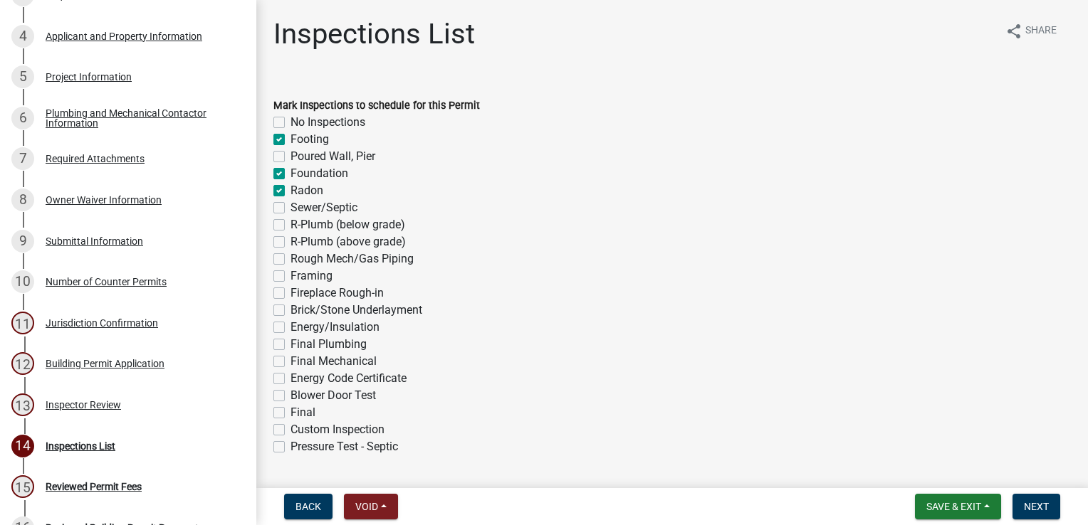
checkbox input "true"
checkbox input "false"
checkbox input "true"
checkbox input "false"
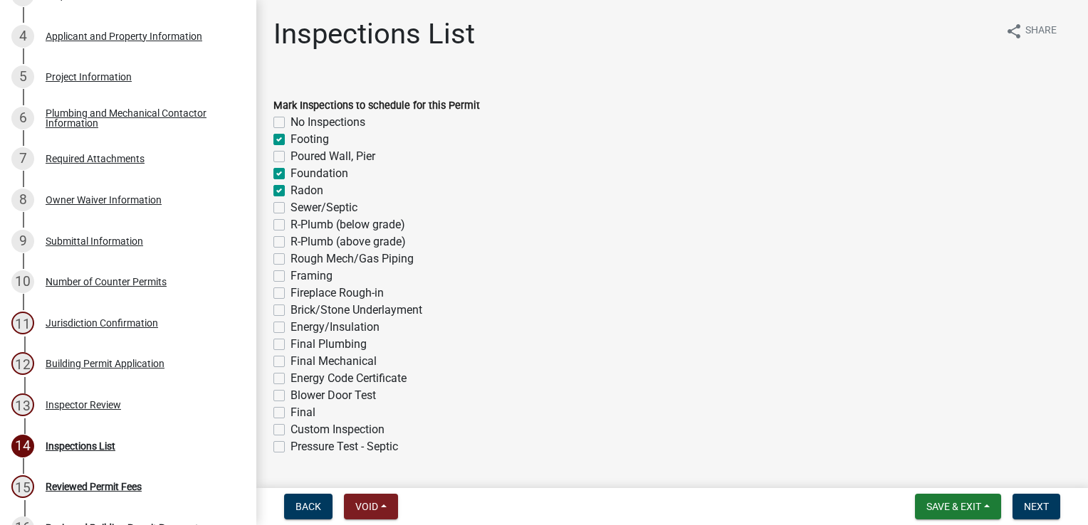
checkbox input "false"
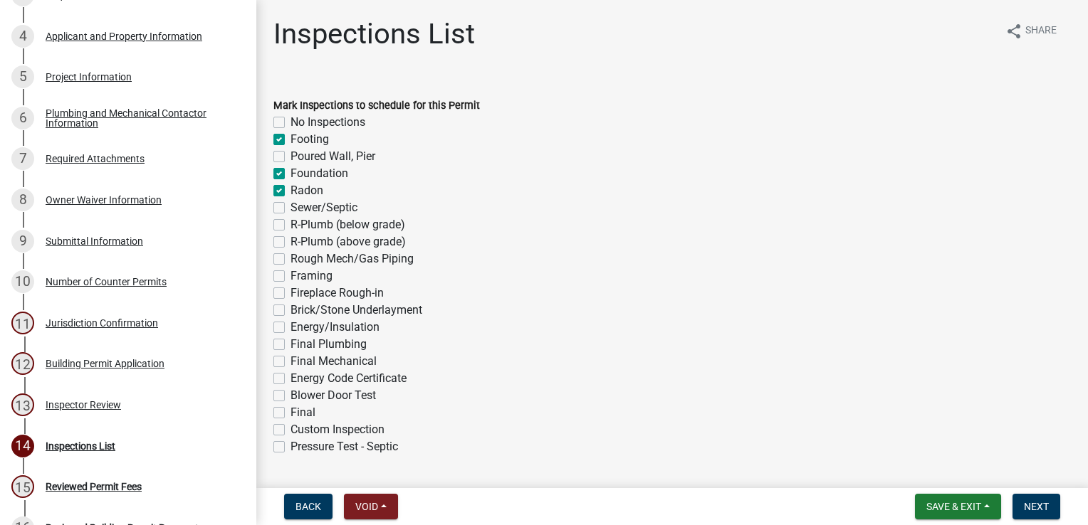
checkbox input "false"
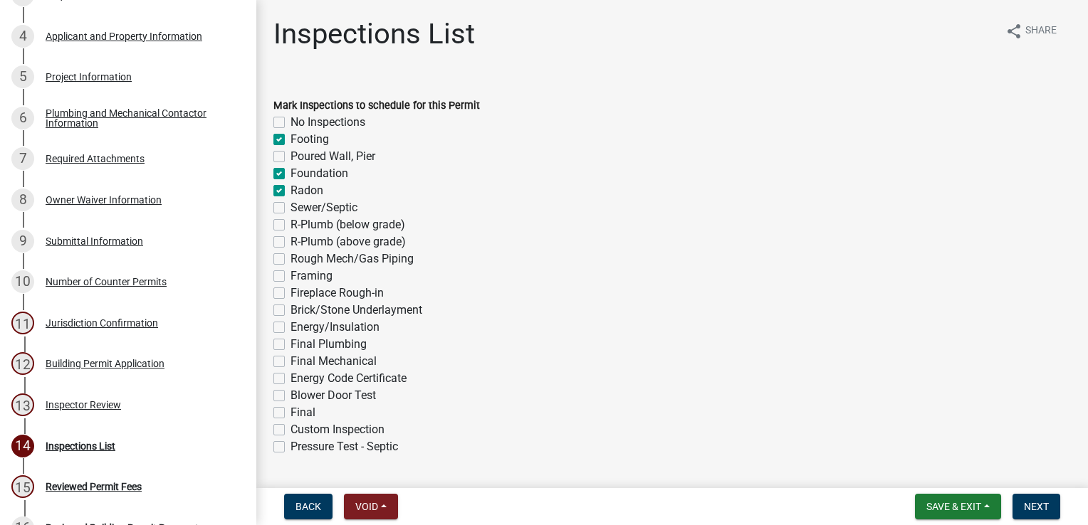
checkbox input "false"
click at [290, 208] on label "Sewer/Septic" at bounding box center [323, 207] width 67 height 17
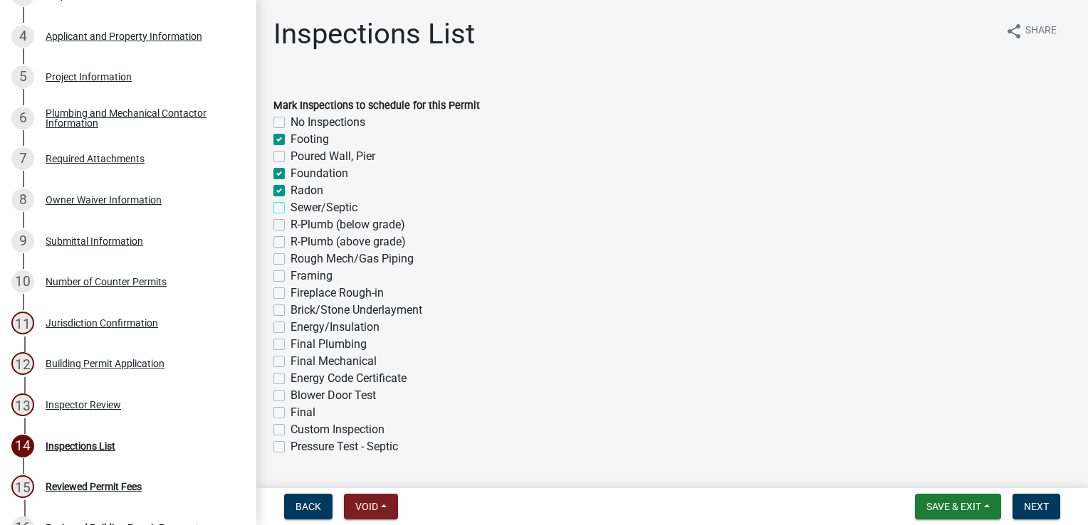
click at [290, 208] on input "Sewer/Septic" at bounding box center [294, 203] width 9 height 9
checkbox input "true"
checkbox input "false"
checkbox input "true"
checkbox input "false"
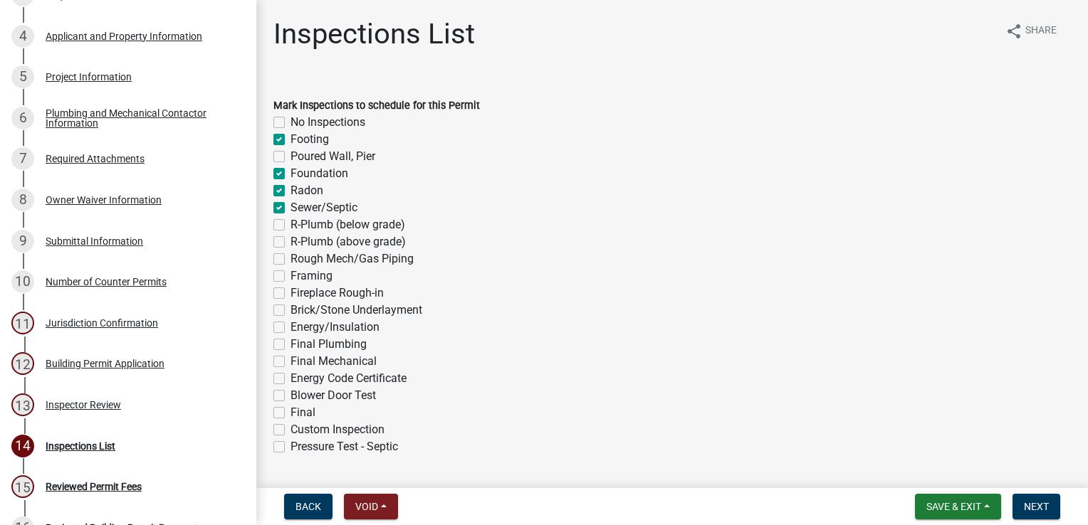
checkbox input "true"
checkbox input "false"
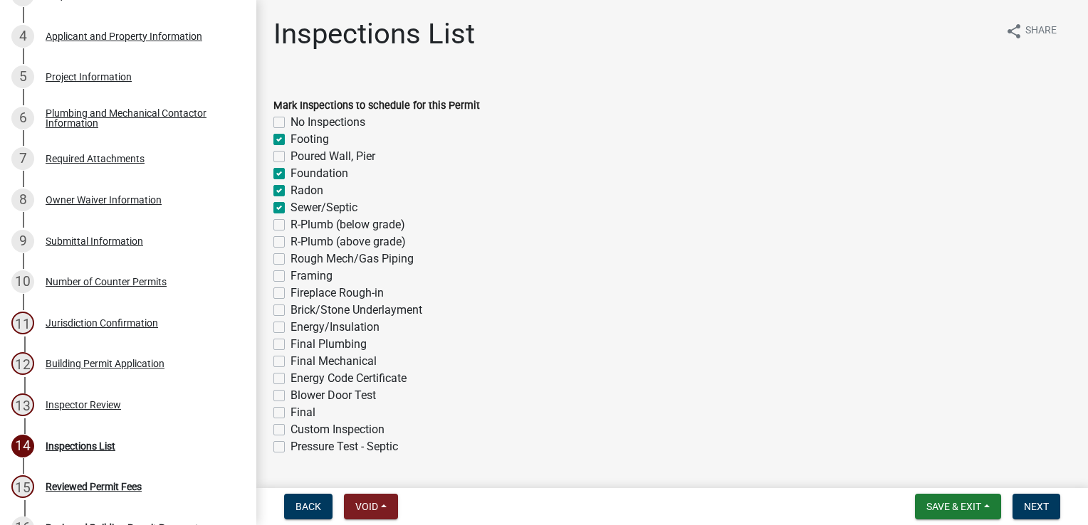
checkbox input "false"
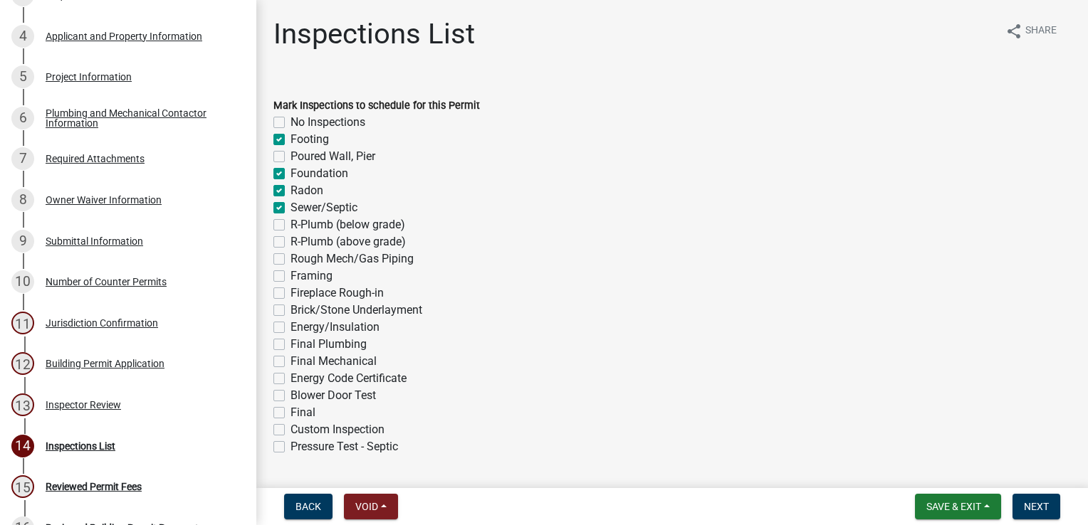
checkbox input "false"
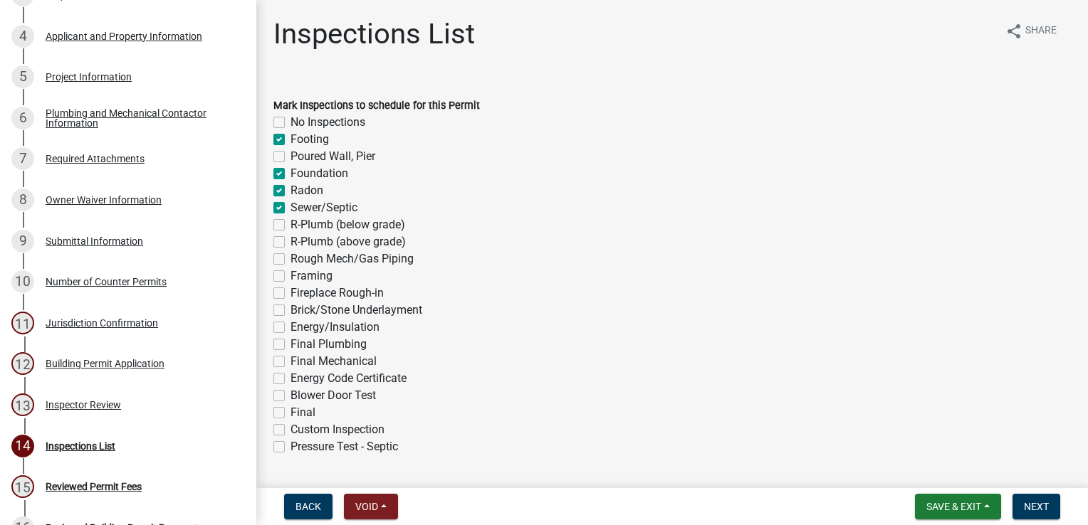
checkbox input "false"
click at [290, 224] on label "R-Plumb (below grade)" at bounding box center [347, 224] width 115 height 17
click at [290, 224] on input "R-Plumb (below grade)" at bounding box center [294, 220] width 9 height 9
checkbox input "true"
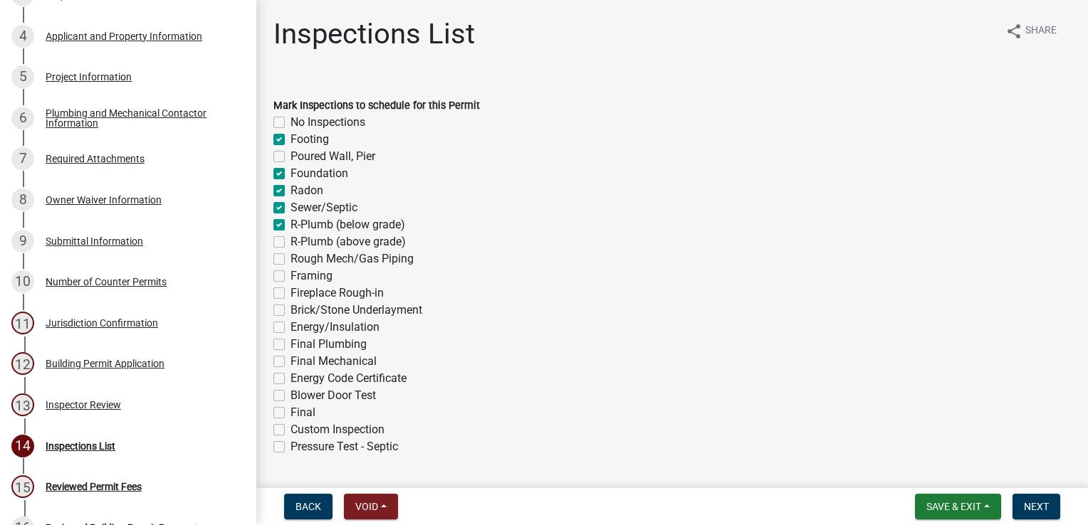
checkbox input "false"
checkbox input "true"
checkbox input "false"
checkbox input "true"
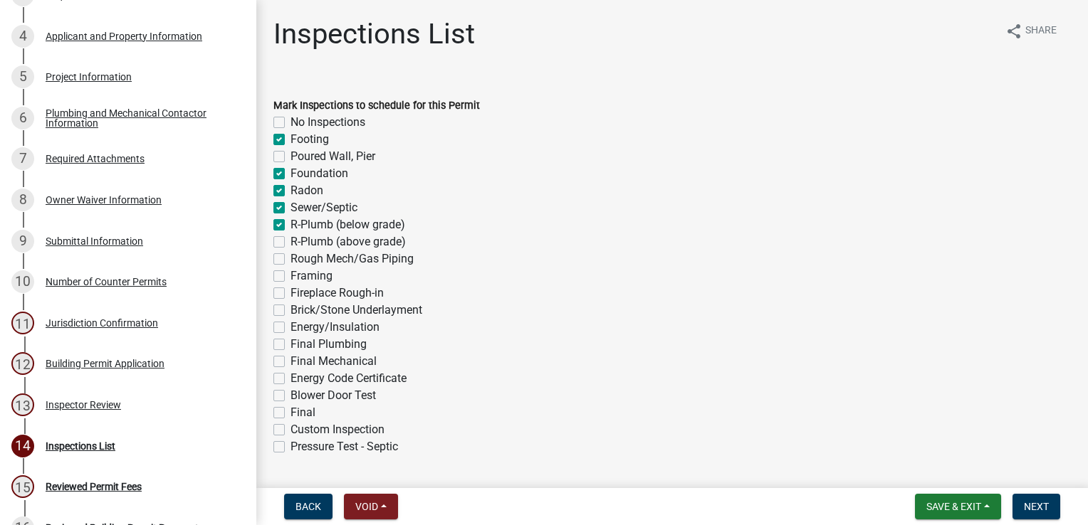
checkbox input "true"
checkbox input "false"
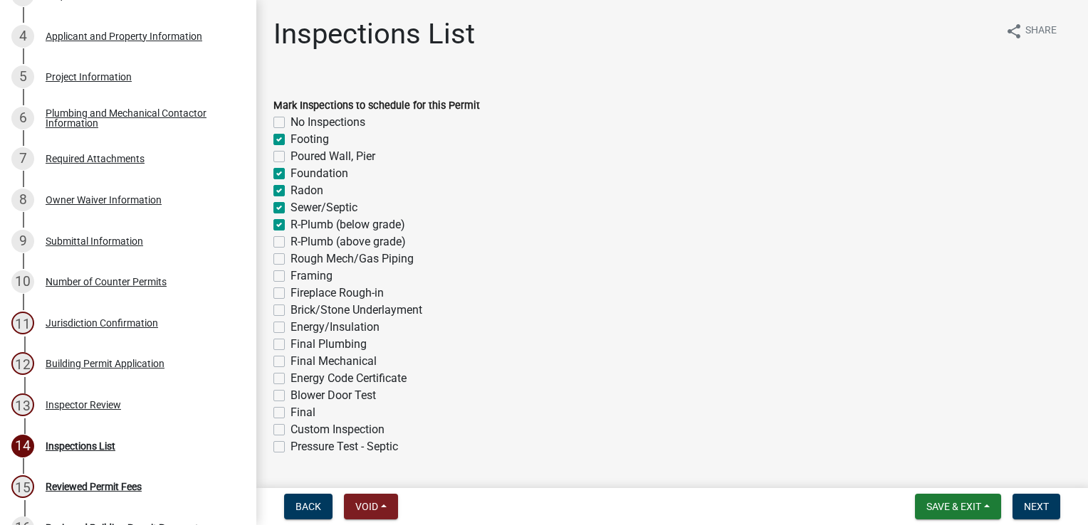
checkbox input "false"
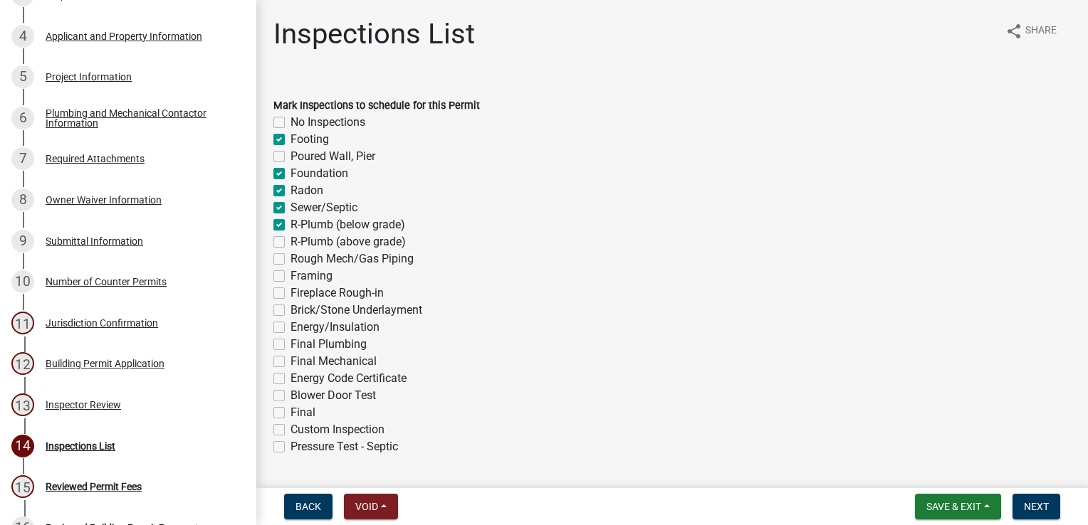
checkbox input "false"
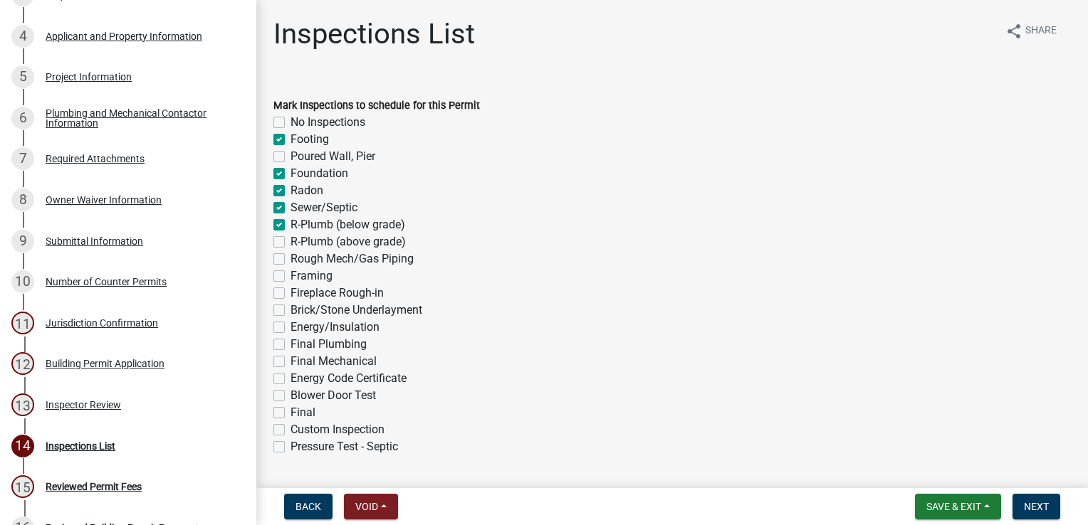
click at [290, 246] on label "R-Plumb (above grade)" at bounding box center [347, 242] width 115 height 17
click at [290, 243] on input "R-Plumb (above grade)" at bounding box center [294, 238] width 9 height 9
checkbox input "true"
checkbox input "false"
checkbox input "true"
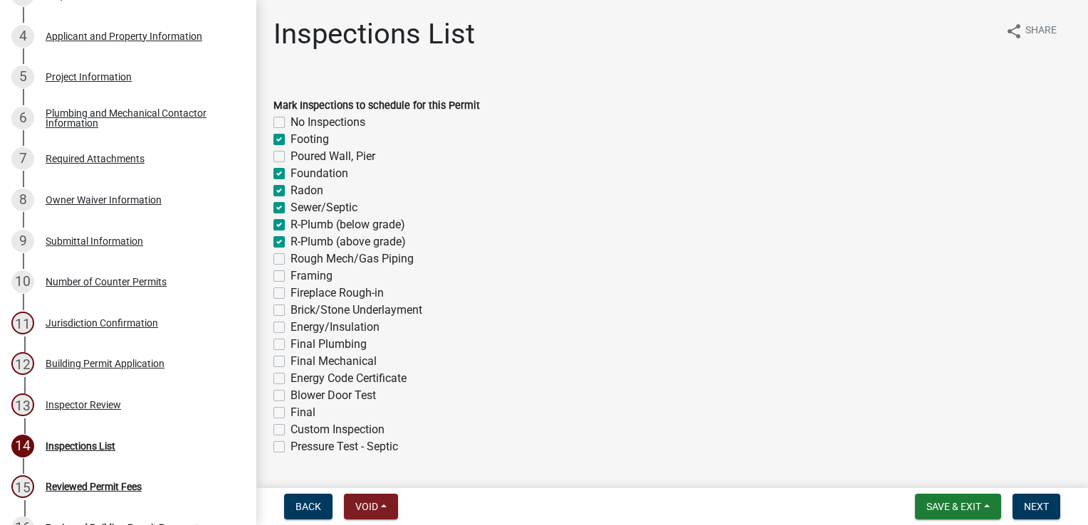
checkbox input "false"
checkbox input "true"
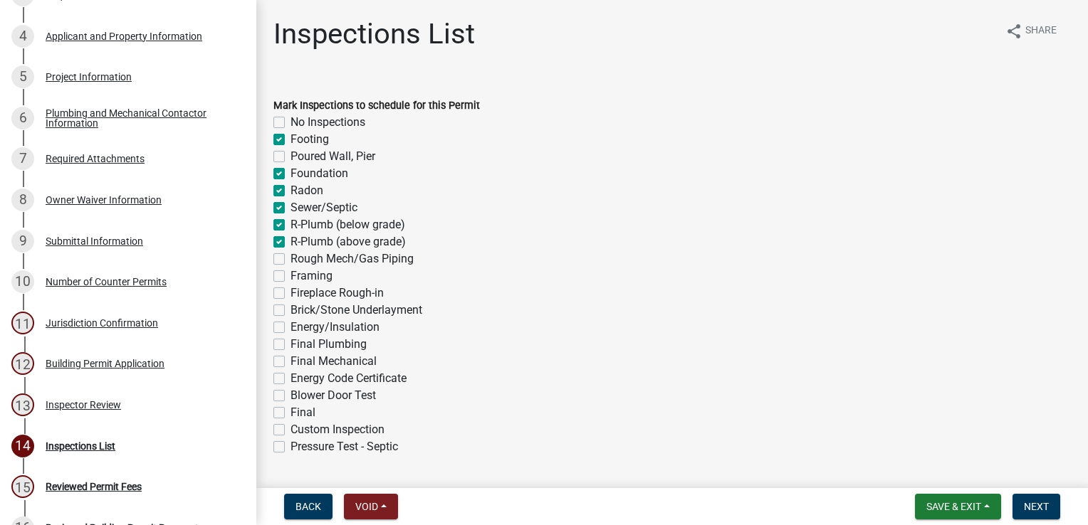
checkbox input "true"
checkbox input "false"
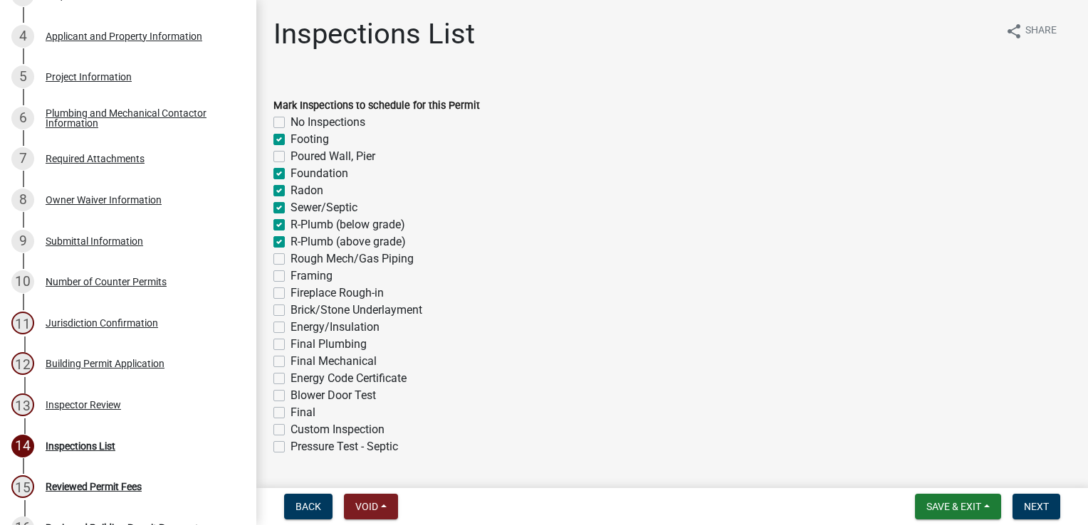
checkbox input "false"
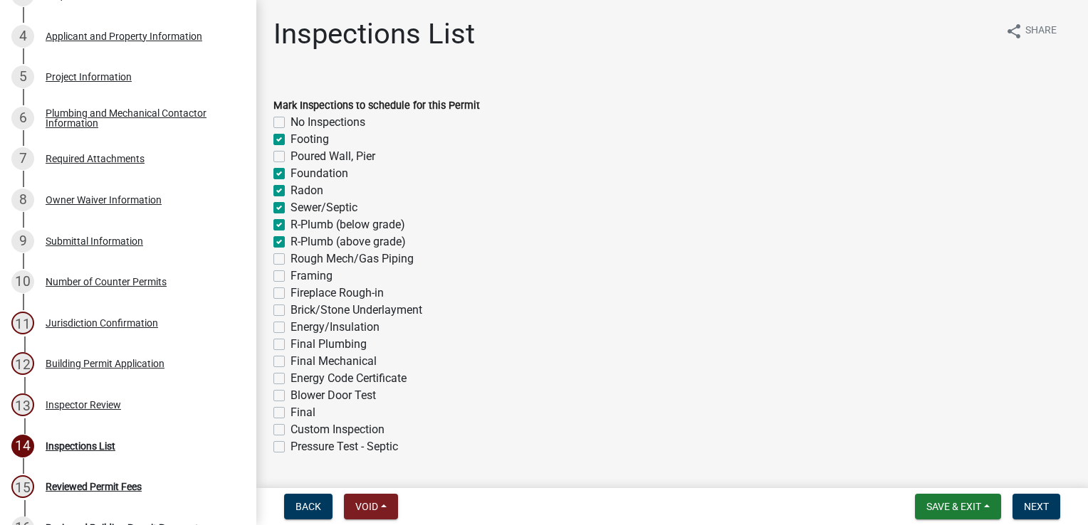
checkbox input "false"
click at [290, 262] on label "Rough Mech/Gas Piping" at bounding box center [351, 259] width 123 height 17
click at [290, 260] on input "Rough Mech/Gas Piping" at bounding box center [294, 255] width 9 height 9
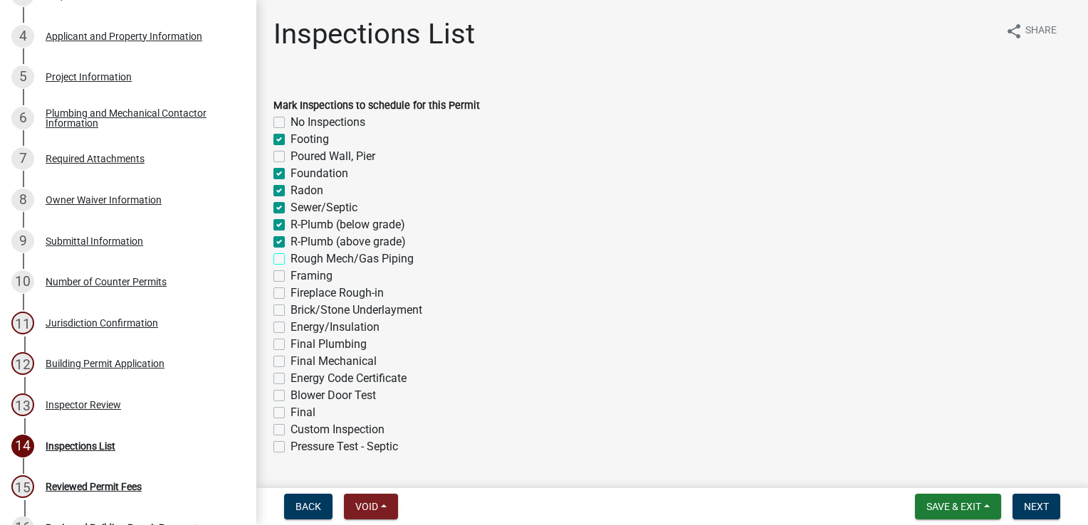
checkbox input "true"
checkbox input "false"
checkbox input "true"
checkbox input "false"
checkbox input "true"
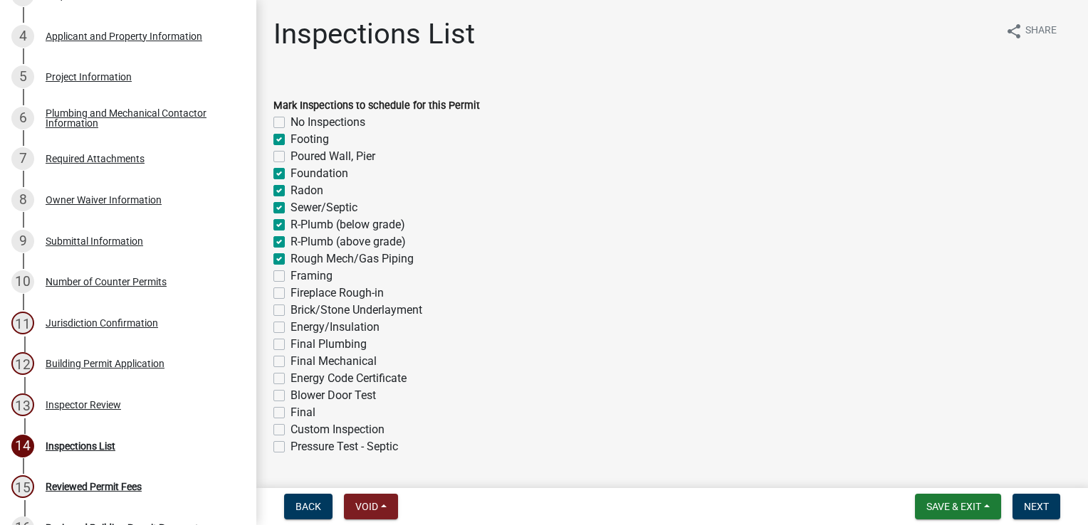
checkbox input "true"
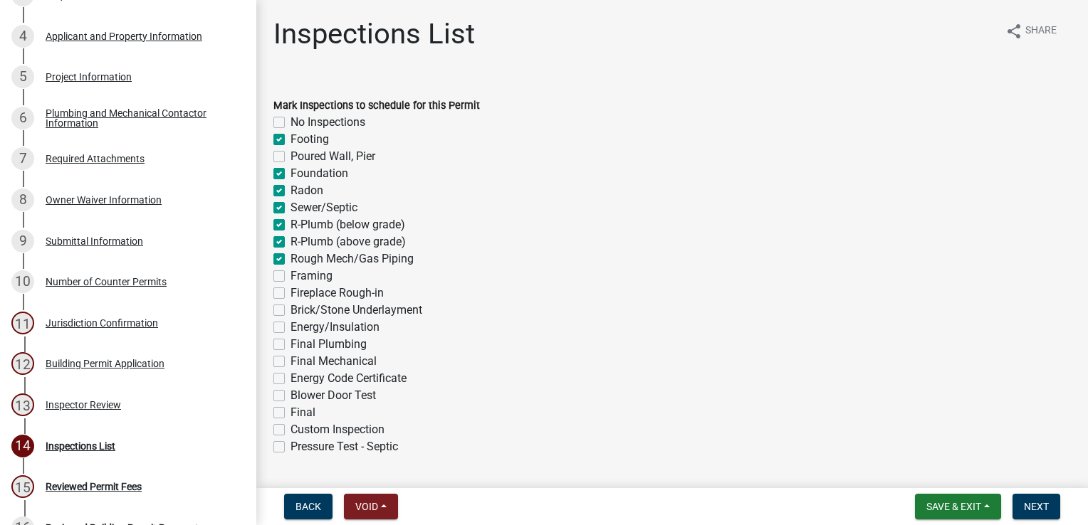
checkbox input "false"
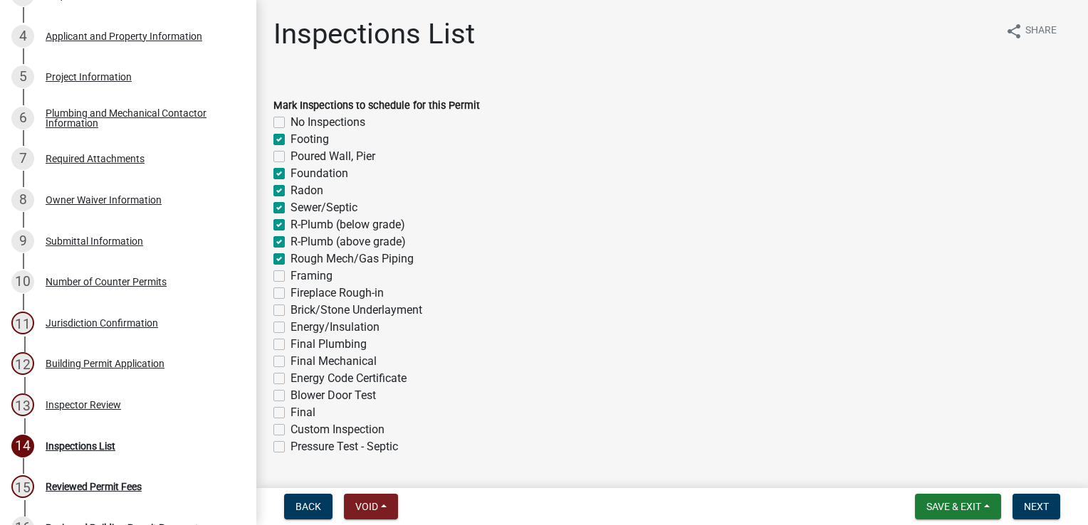
checkbox input "false"
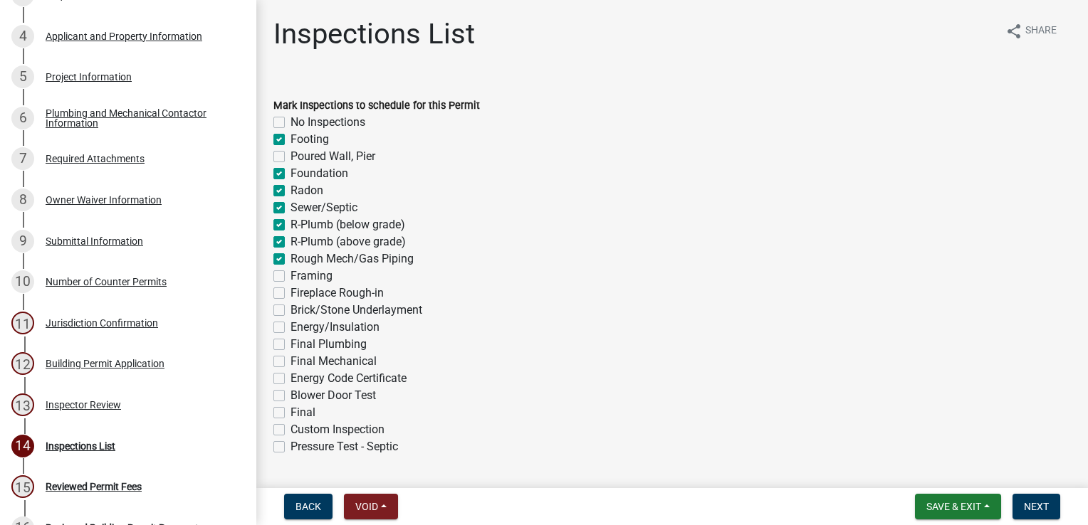
checkbox input "false"
click at [290, 272] on label "Framing" at bounding box center [311, 276] width 42 height 17
click at [290, 272] on input "Framing" at bounding box center [294, 272] width 9 height 9
checkbox input "true"
checkbox input "false"
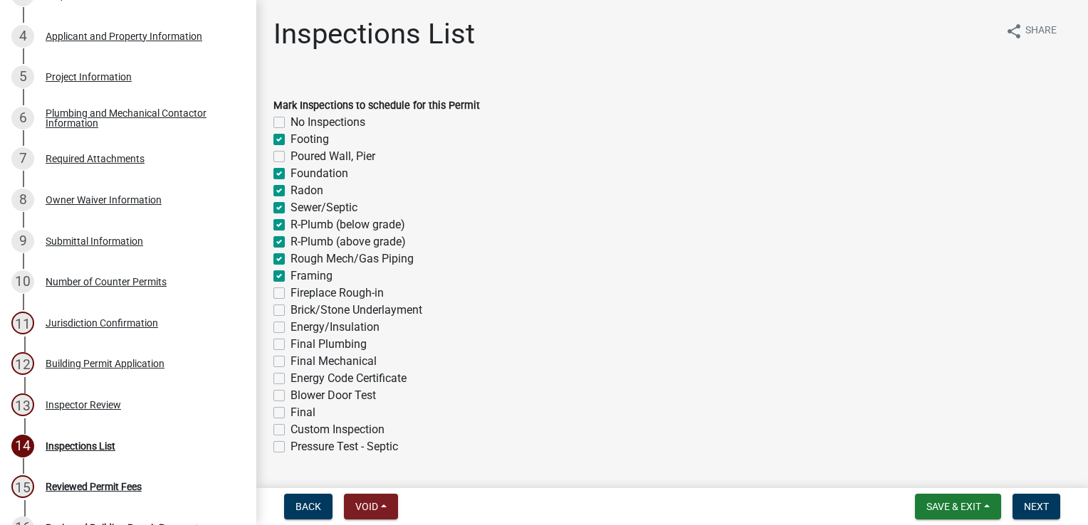
checkbox input "true"
checkbox input "false"
checkbox input "true"
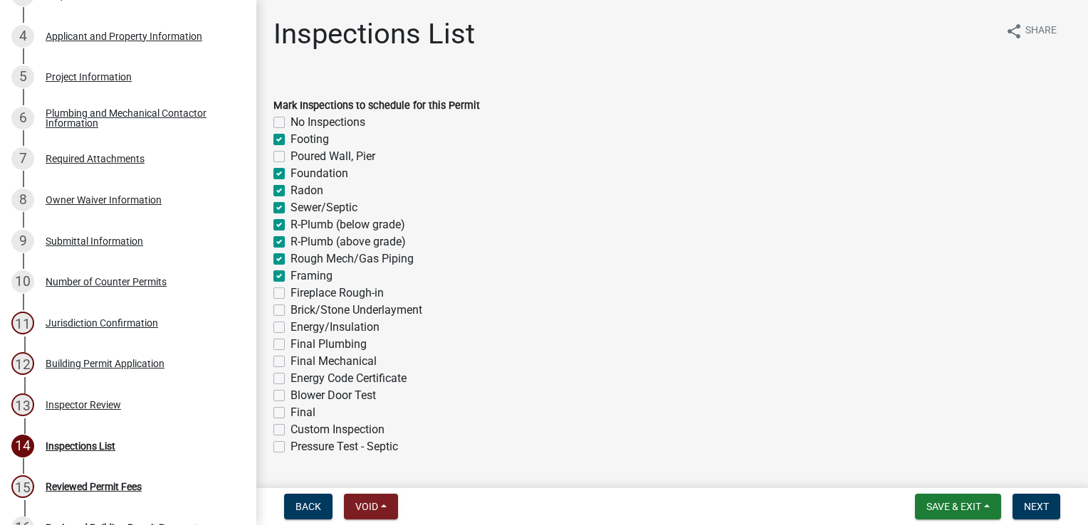
checkbox input "true"
checkbox input "false"
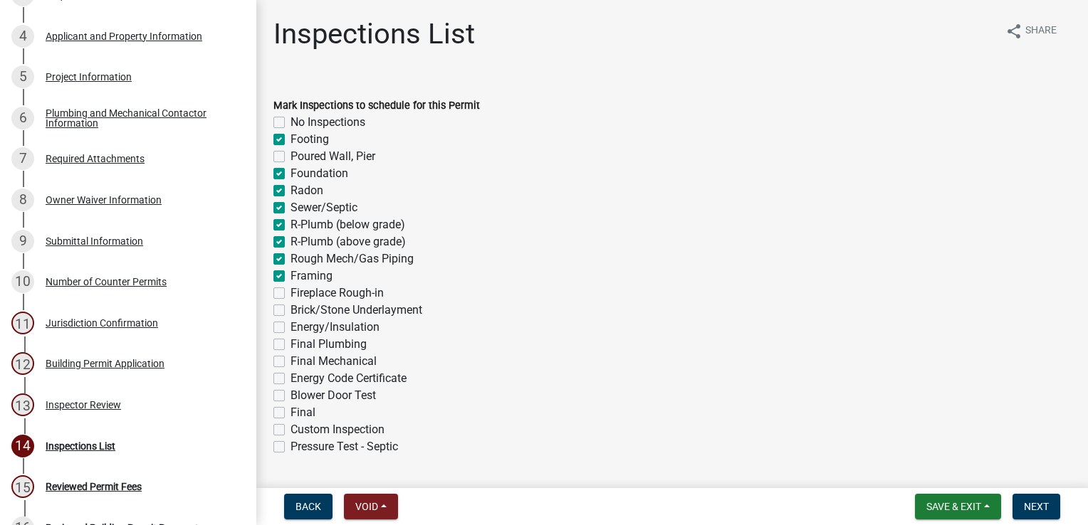
checkbox input "false"
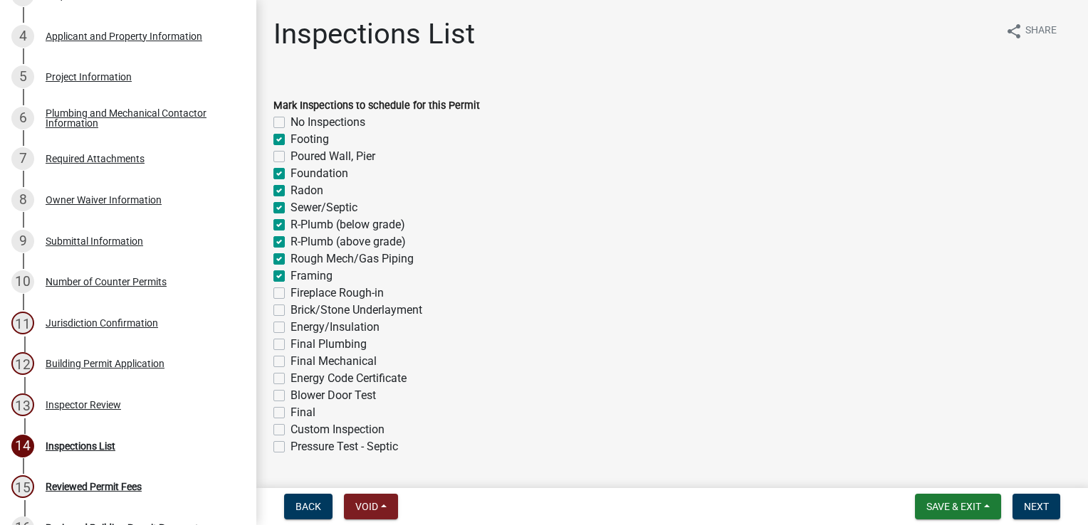
checkbox input "false"
click at [290, 326] on label "Energy/Insulation" at bounding box center [334, 327] width 89 height 17
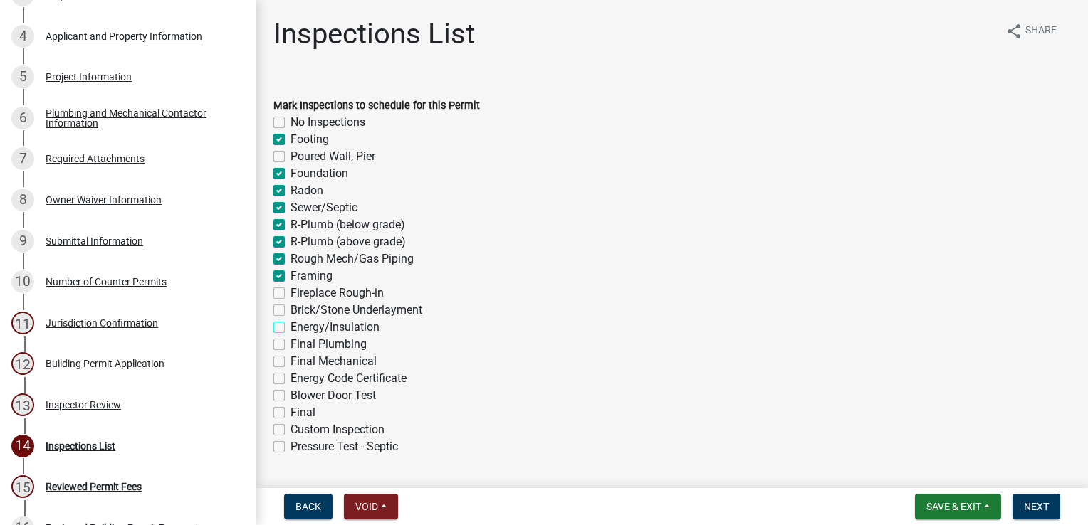
click at [290, 326] on input "Energy/Insulation" at bounding box center [294, 323] width 9 height 9
checkbox input "true"
checkbox input "false"
checkbox input "true"
checkbox input "false"
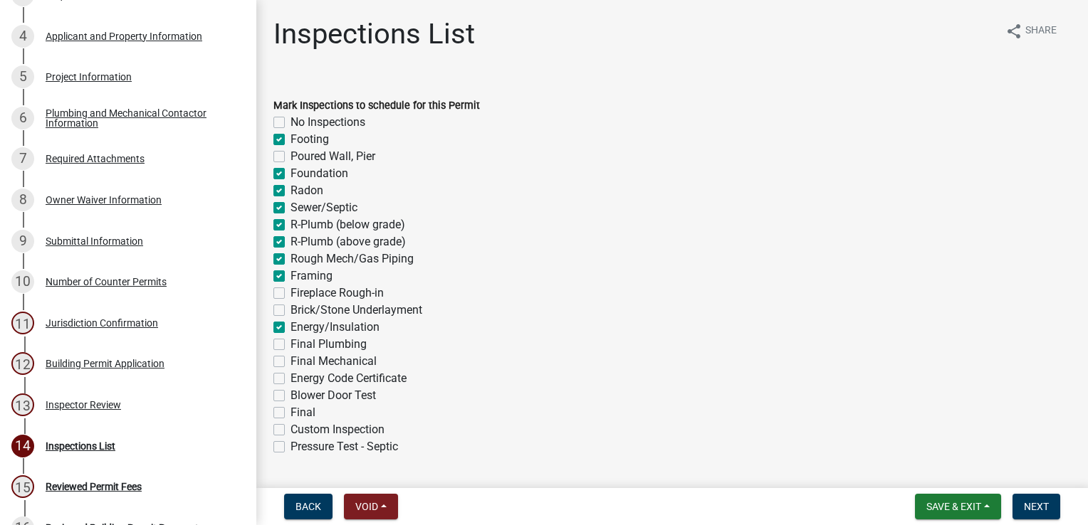
checkbox input "true"
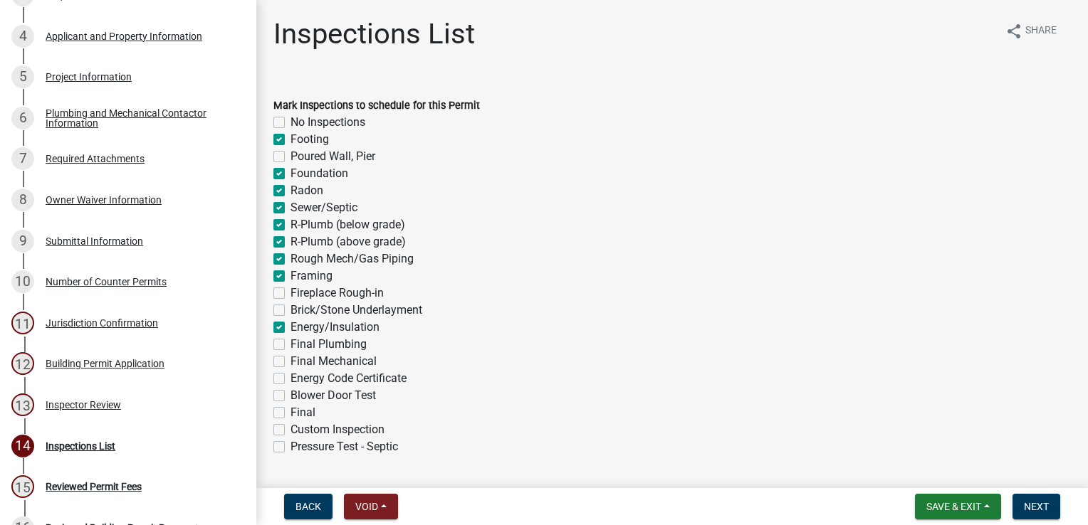
checkbox input "true"
checkbox input "false"
checkbox input "true"
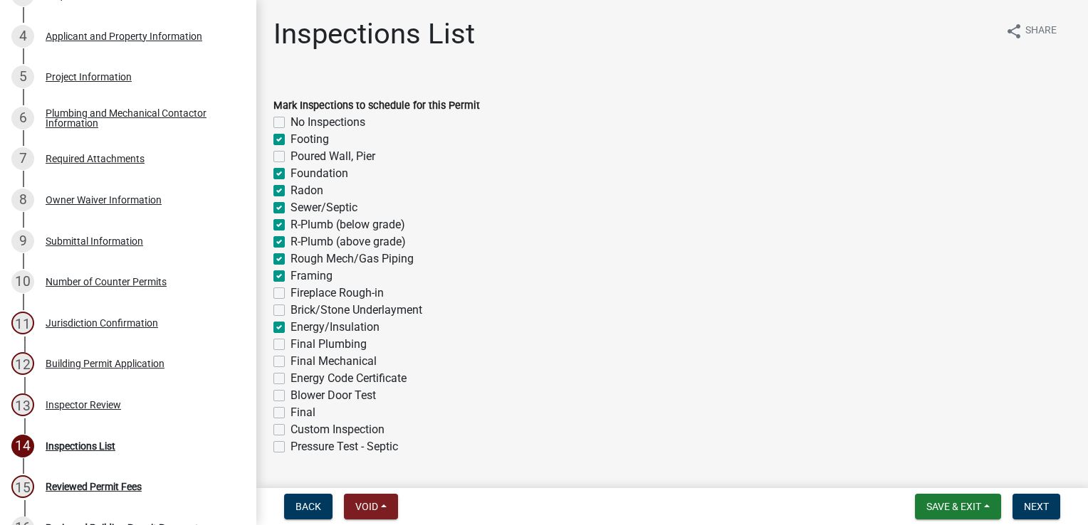
checkbox input "false"
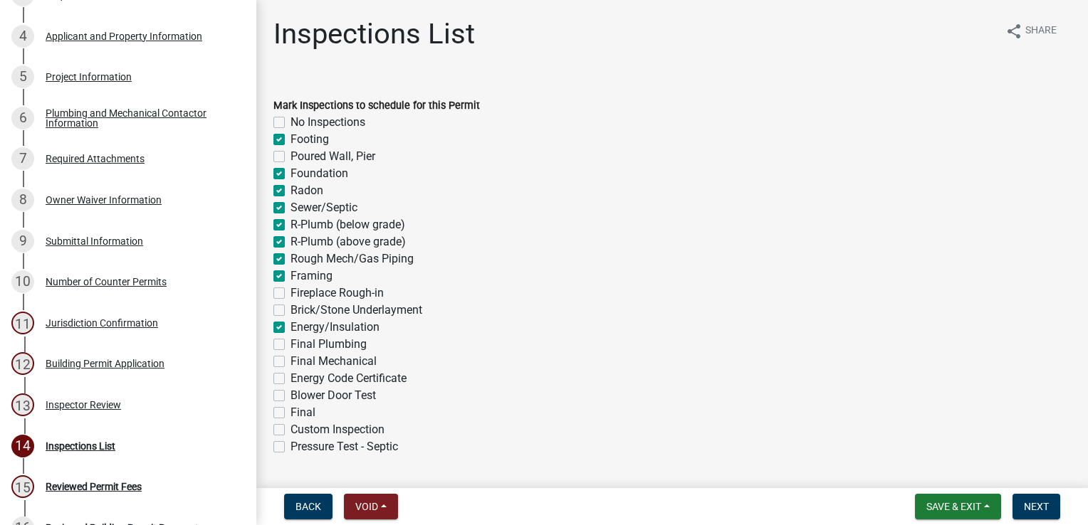
checkbox input "false"
click at [290, 343] on label "Final Plumbing" at bounding box center [328, 344] width 76 height 17
click at [290, 343] on input "Final Plumbing" at bounding box center [294, 340] width 9 height 9
checkbox input "true"
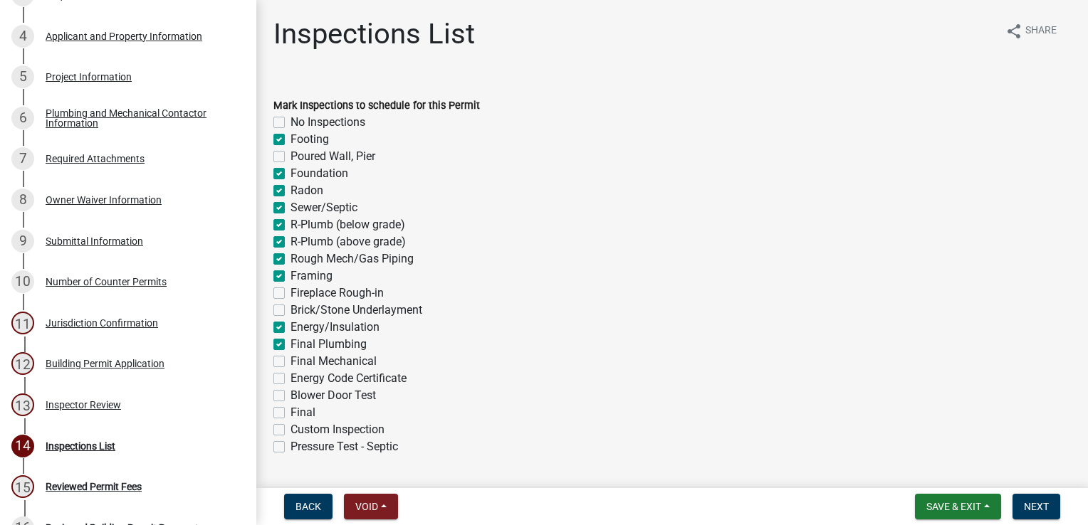
checkbox input "false"
checkbox input "true"
click at [290, 360] on label "Final Mechanical" at bounding box center [333, 361] width 86 height 17
click at [290, 360] on input "Final Mechanical" at bounding box center [294, 357] width 9 height 9
click at [290, 399] on label "Blower Door Test" at bounding box center [332, 395] width 85 height 17
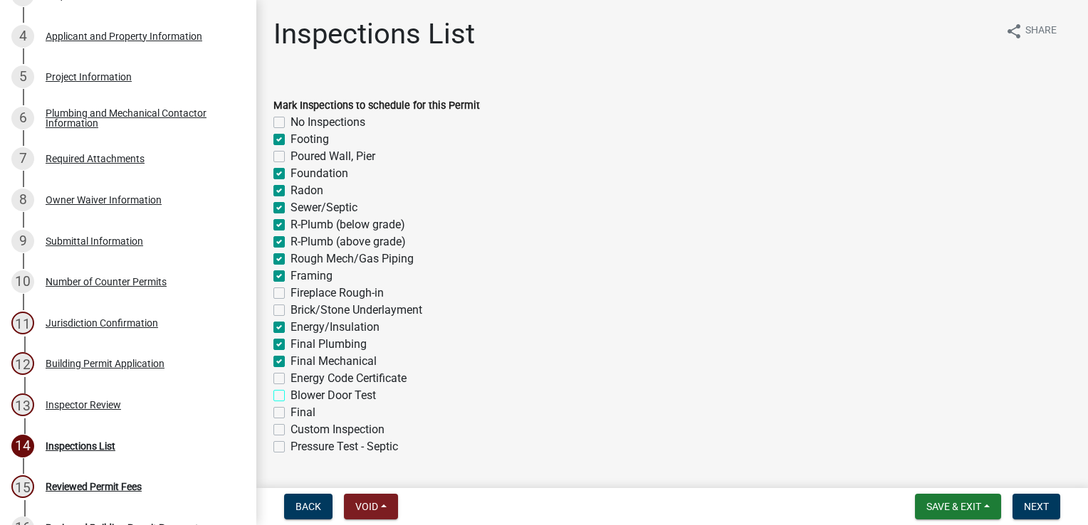
click at [290, 397] on input "Blower Door Test" at bounding box center [294, 391] width 9 height 9
click at [290, 409] on label "Final" at bounding box center [302, 412] width 25 height 17
click at [290, 409] on input "Final" at bounding box center [294, 408] width 9 height 9
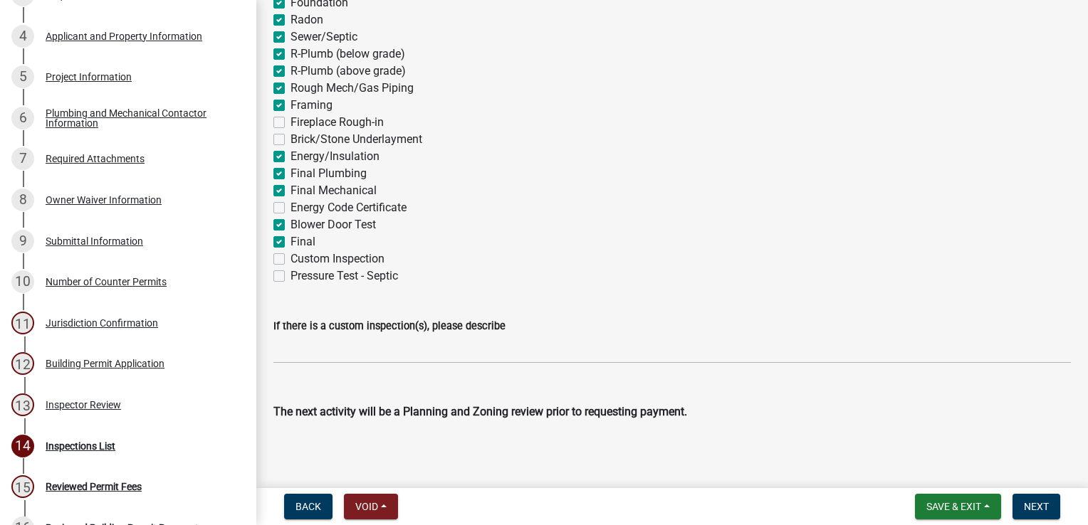
scroll to position [175, 0]
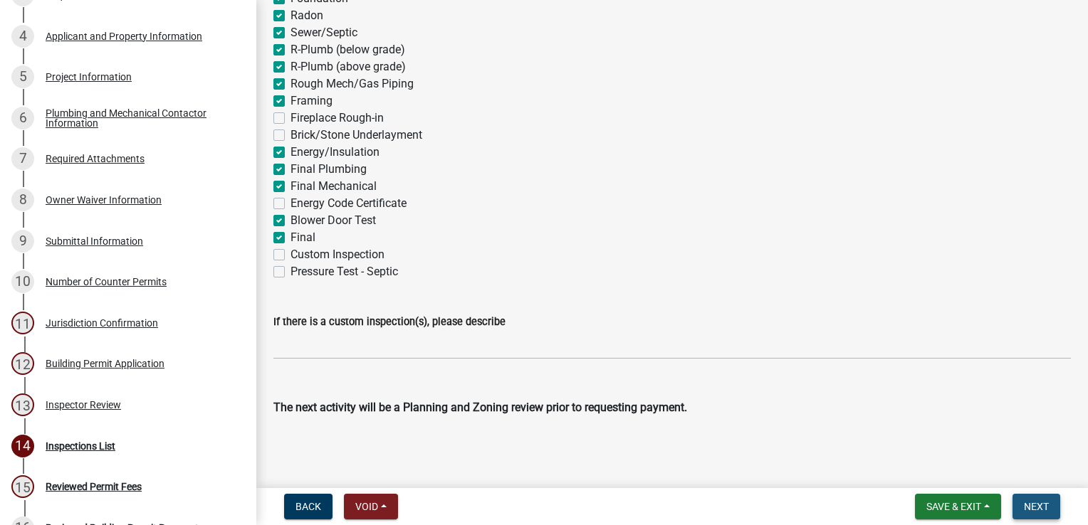
click at [1029, 502] on span "Next" at bounding box center [1036, 506] width 25 height 11
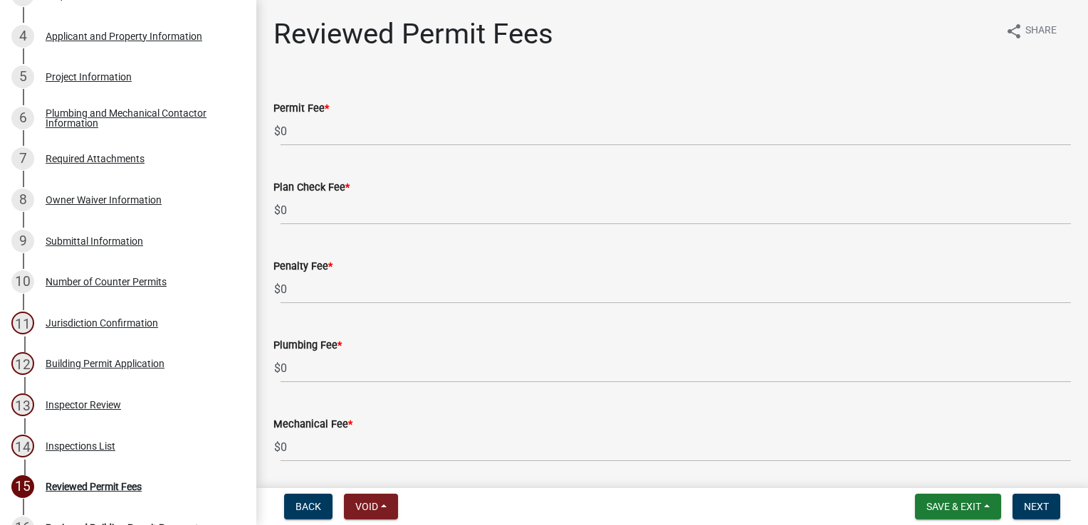
click at [373, 104] on div "Permit Fee *" at bounding box center [671, 108] width 797 height 17
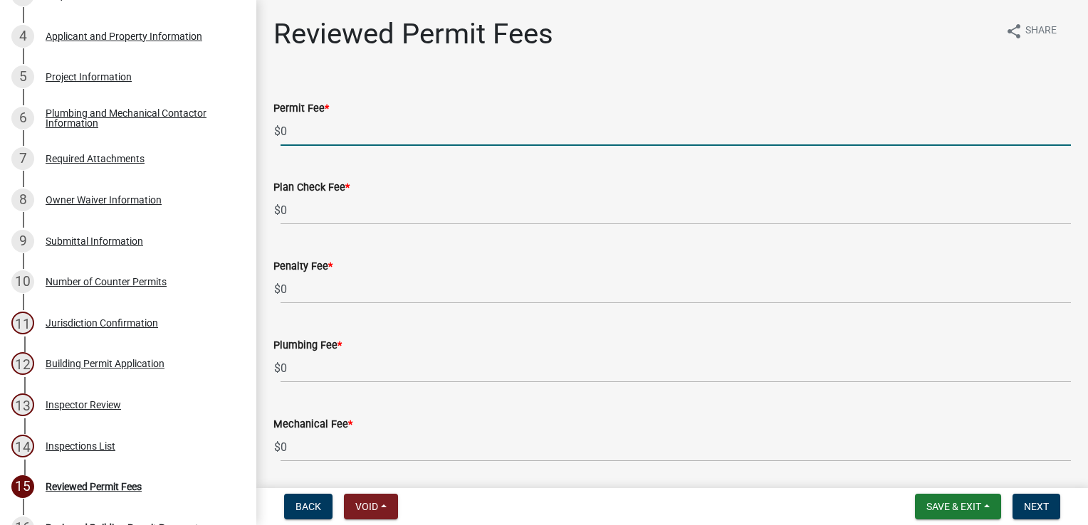
click at [362, 120] on input "0" at bounding box center [675, 131] width 790 height 29
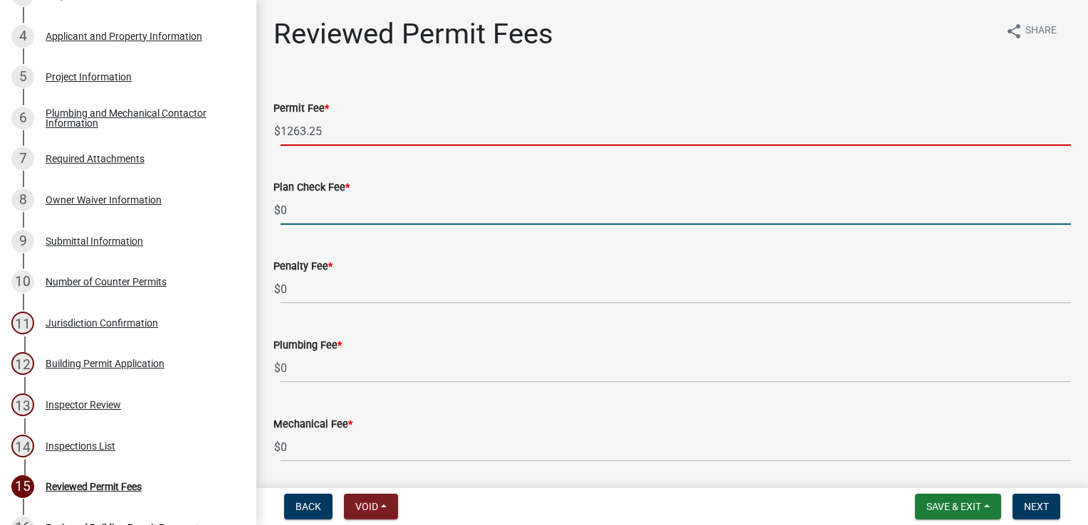
click at [351, 214] on input "0" at bounding box center [675, 210] width 790 height 29
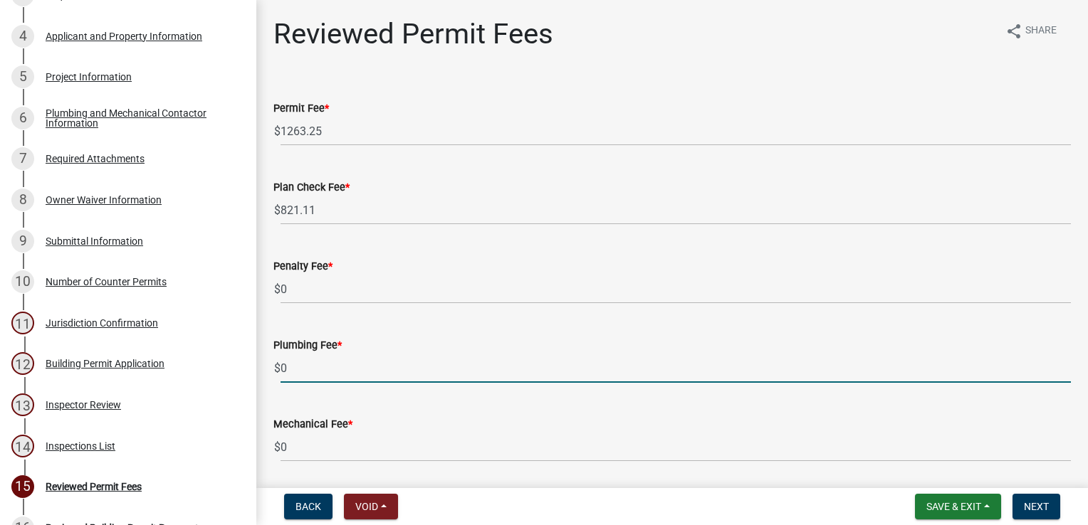
click at [314, 366] on input "0" at bounding box center [675, 368] width 790 height 29
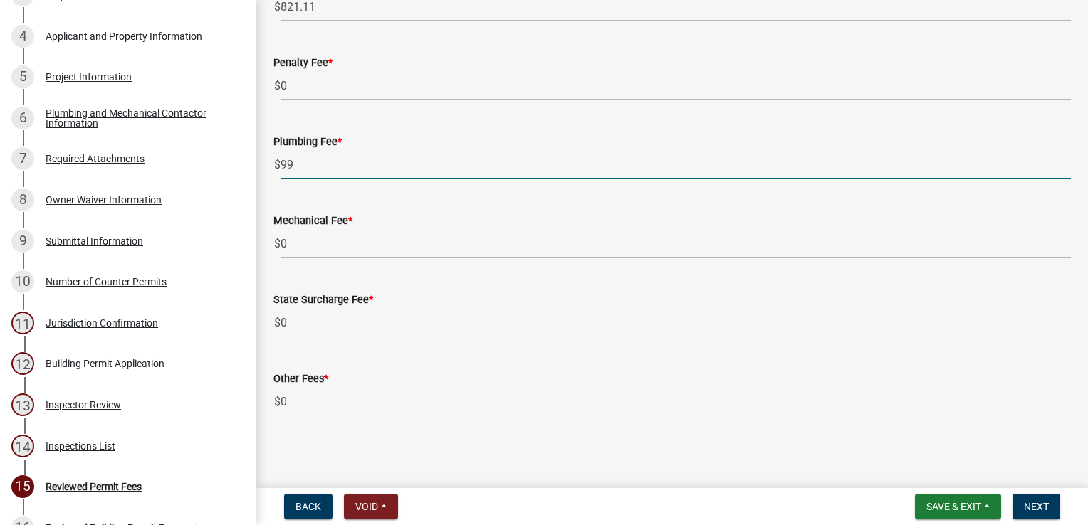
scroll to position [205, 0]
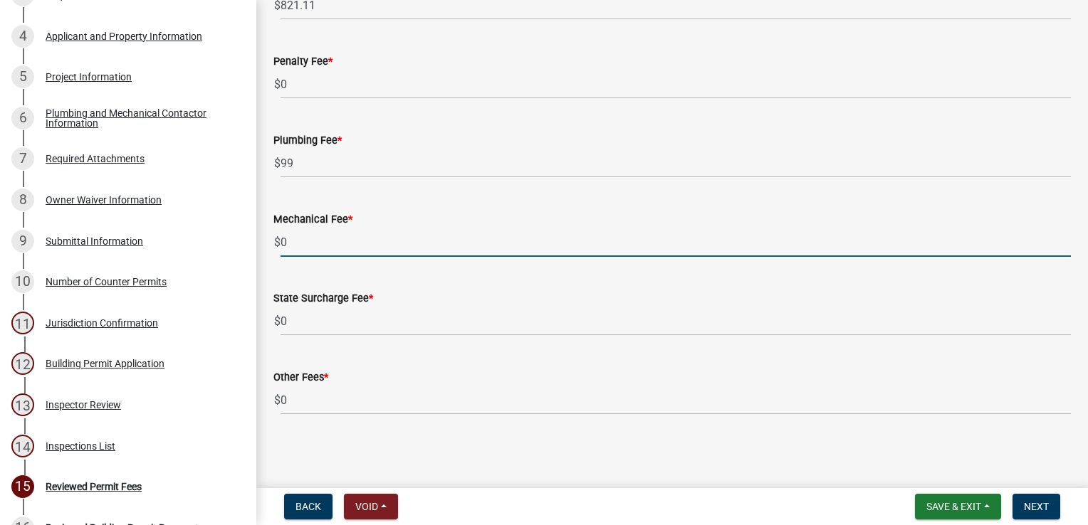
click at [310, 244] on input "0" at bounding box center [675, 242] width 790 height 29
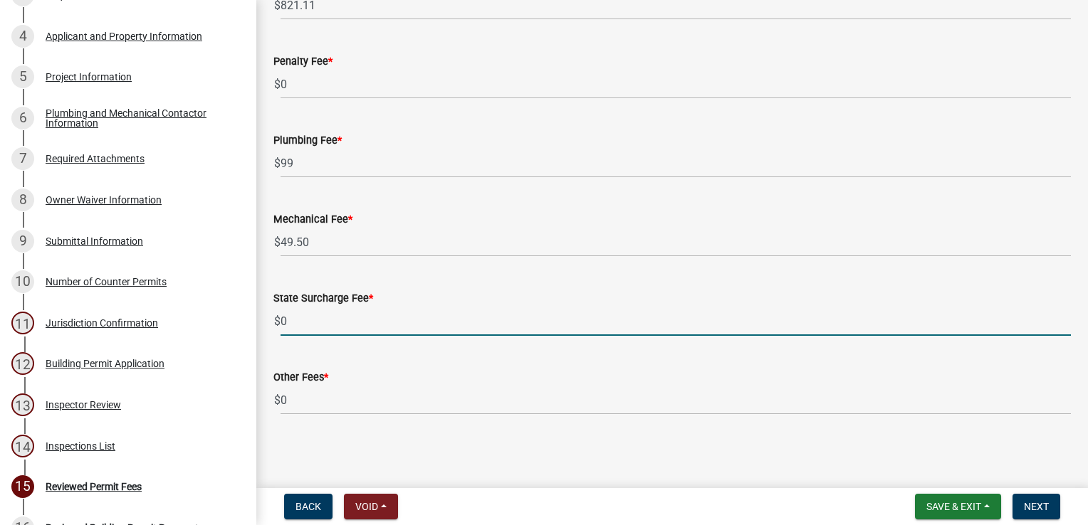
click at [320, 311] on input "0" at bounding box center [675, 321] width 790 height 29
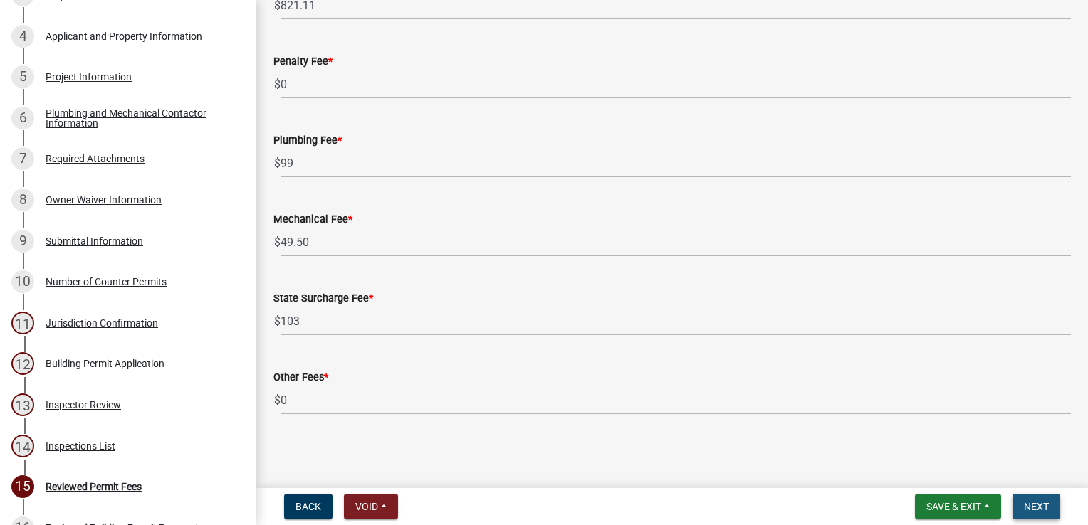
click at [1050, 503] on button "Next" at bounding box center [1036, 507] width 48 height 26
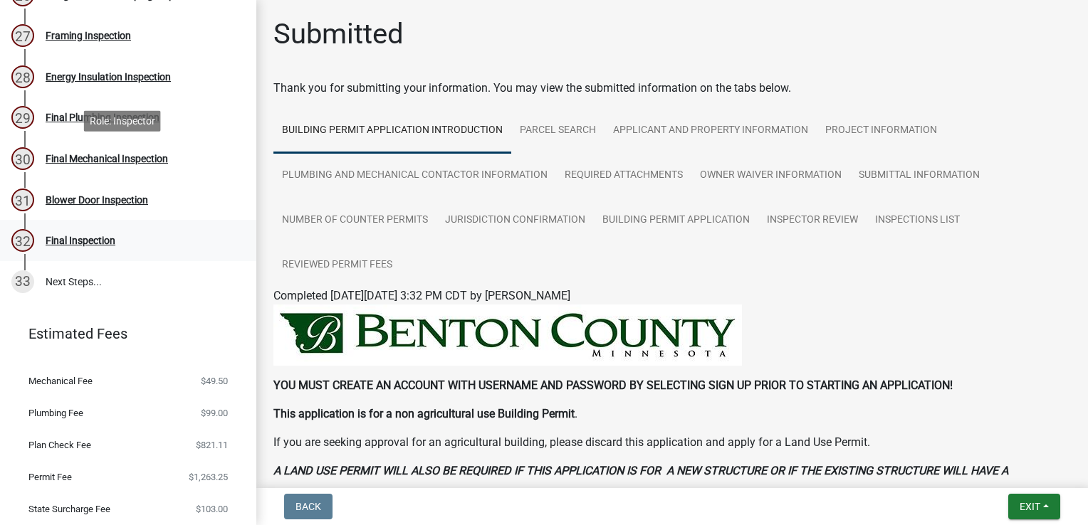
scroll to position [1252, 0]
